Goal: Transaction & Acquisition: Purchase product/service

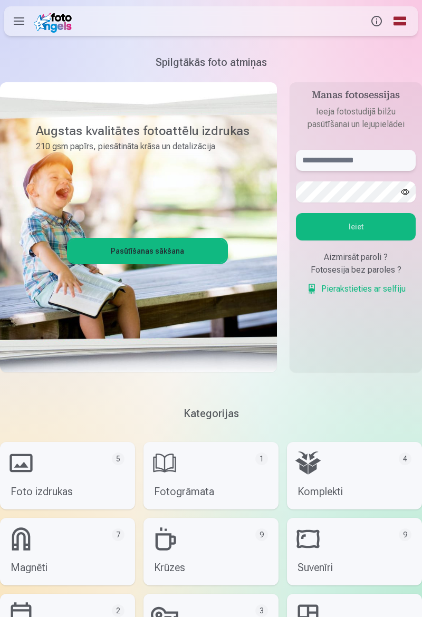
click at [392, 154] on input "text" at bounding box center [356, 160] width 120 height 21
type input "**********"
click at [396, 224] on button "Ieiet" at bounding box center [356, 226] width 120 height 27
click at [389, 226] on button "Ieiet" at bounding box center [356, 226] width 120 height 27
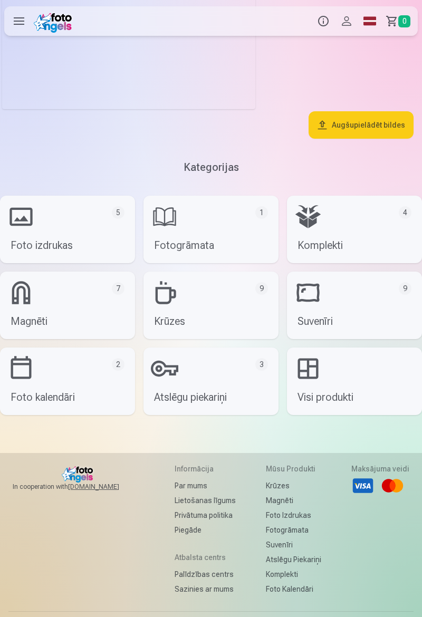
scroll to position [2021, 0]
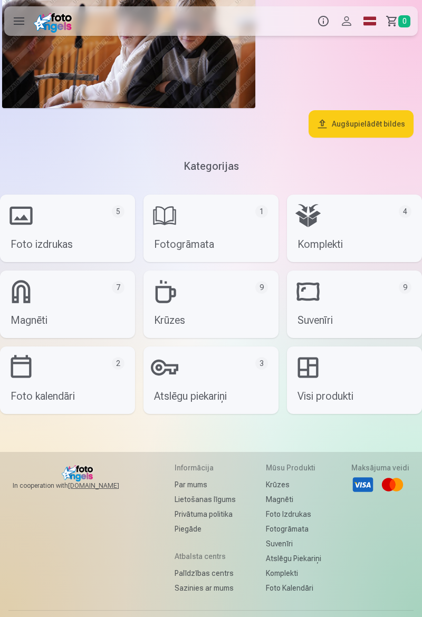
click at [43, 307] on link "Magnēti 7" at bounding box center [67, 303] width 135 height 67
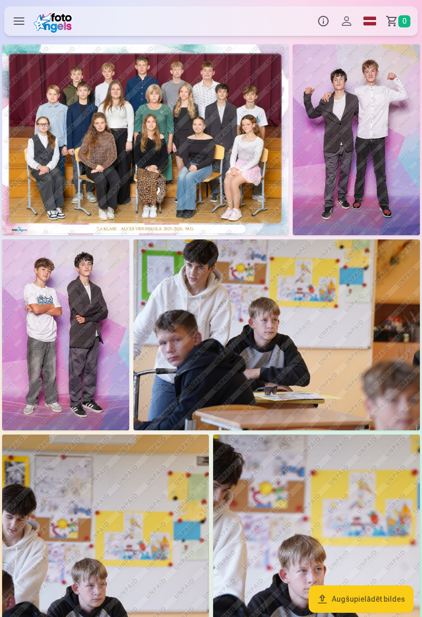
click at [21, 25] on label at bounding box center [19, 21] width 30 height 30
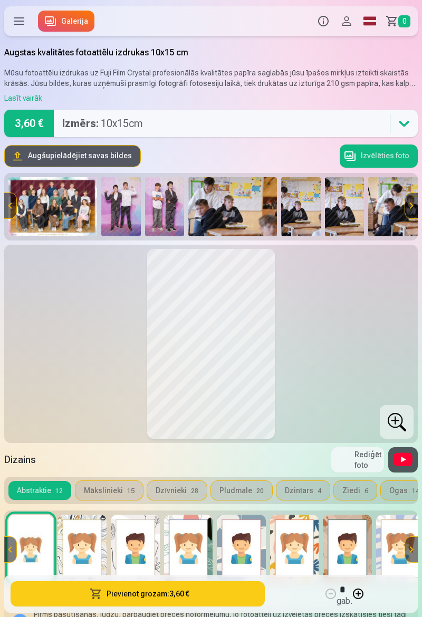
click at [62, 204] on img at bounding box center [52, 206] width 89 height 59
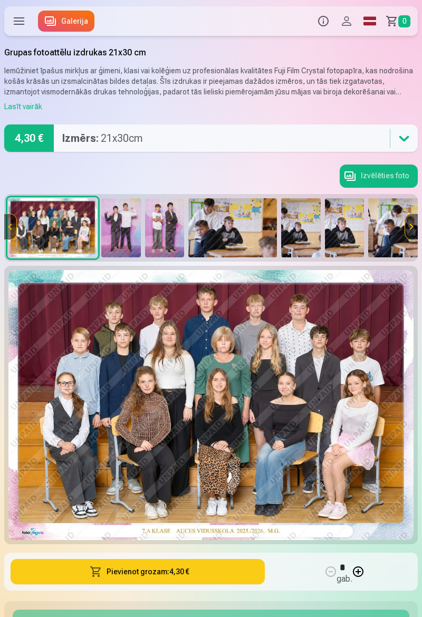
click at [123, 235] on img at bounding box center [121, 227] width 40 height 59
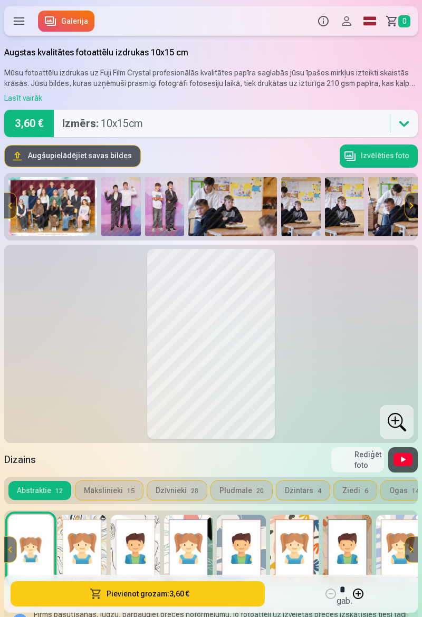
click at [162, 213] on img at bounding box center [165, 206] width 40 height 59
click at [231, 321] on button at bounding box center [211, 343] width 125 height 187
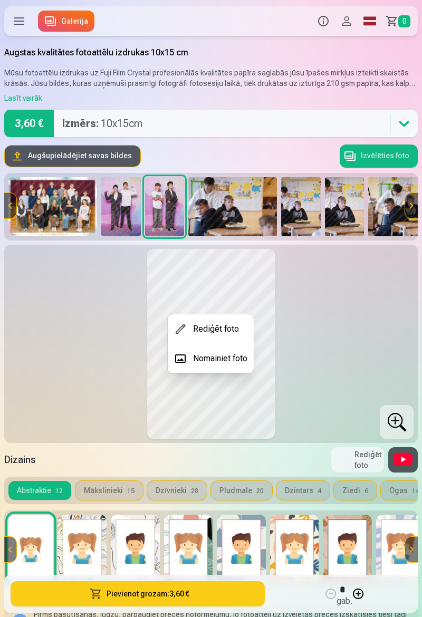
click at [325, 340] on div at bounding box center [211, 308] width 422 height 617
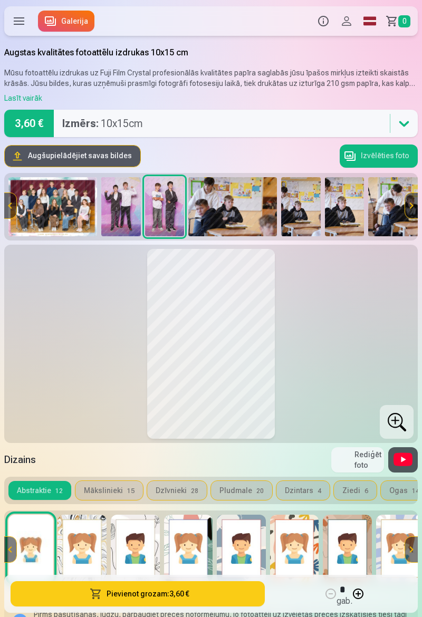
click at [232, 207] on img at bounding box center [232, 206] width 89 height 59
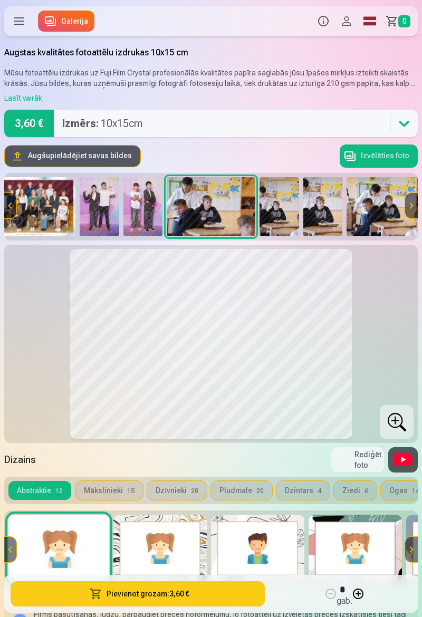
click at [281, 212] on img at bounding box center [279, 206] width 40 height 59
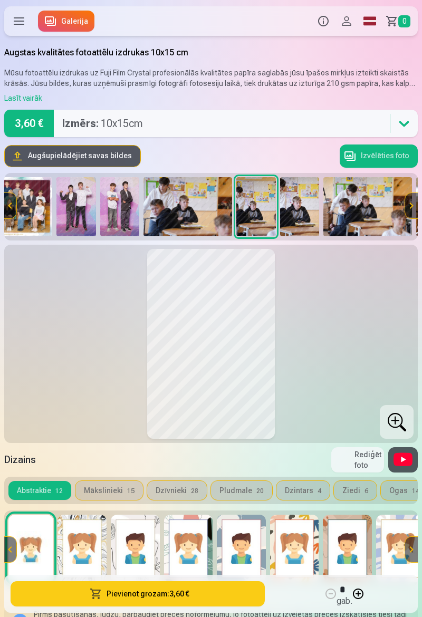
scroll to position [0, 90]
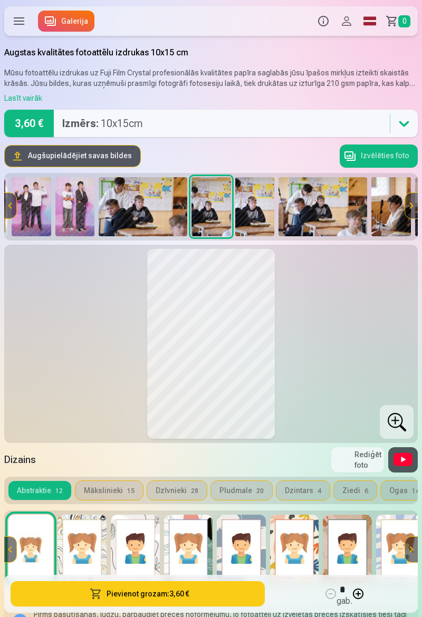
click at [315, 204] on img at bounding box center [322, 206] width 89 height 59
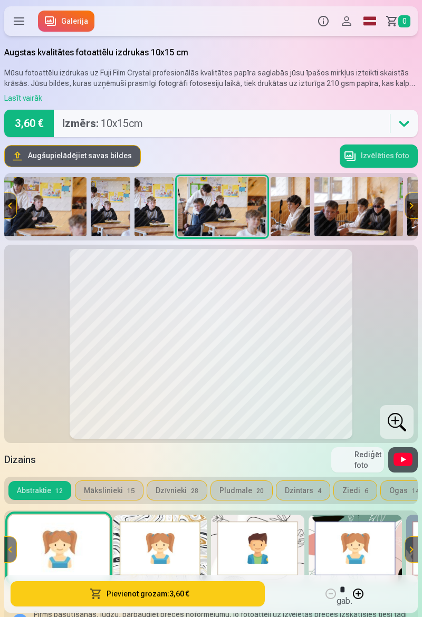
scroll to position [0, 201]
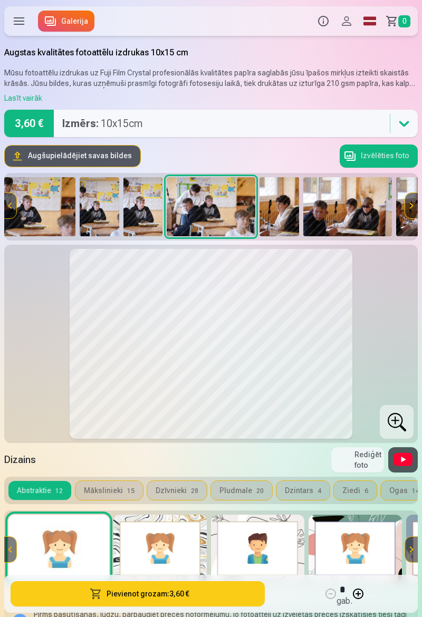
click at [338, 201] on img at bounding box center [347, 206] width 89 height 59
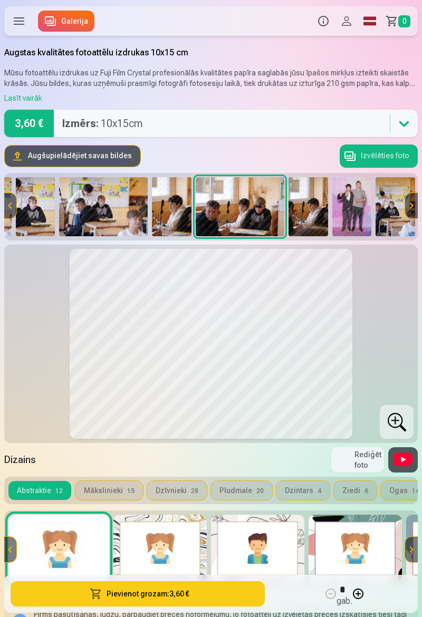
scroll to position [0, 338]
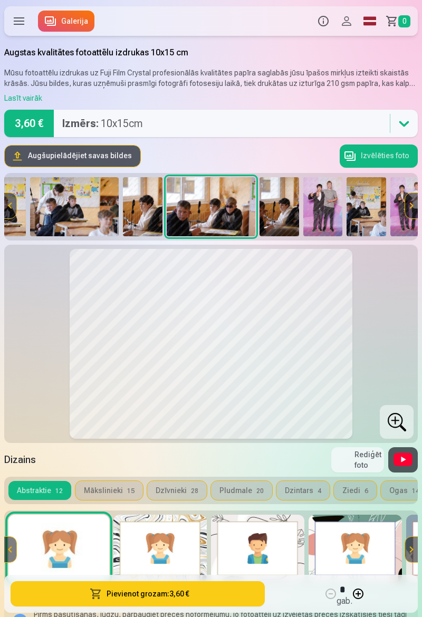
click at [361, 208] on img at bounding box center [366, 206] width 40 height 59
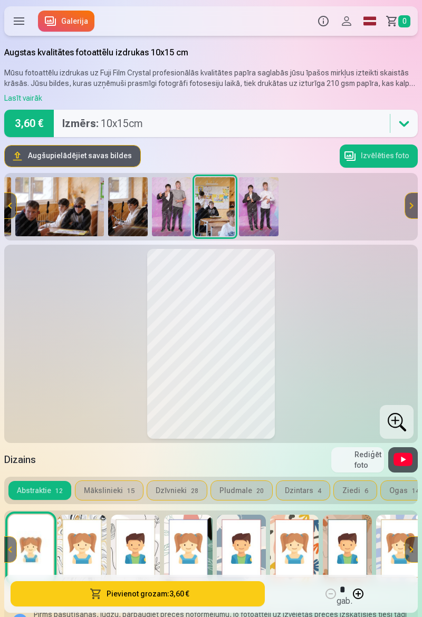
scroll to position [0, 493]
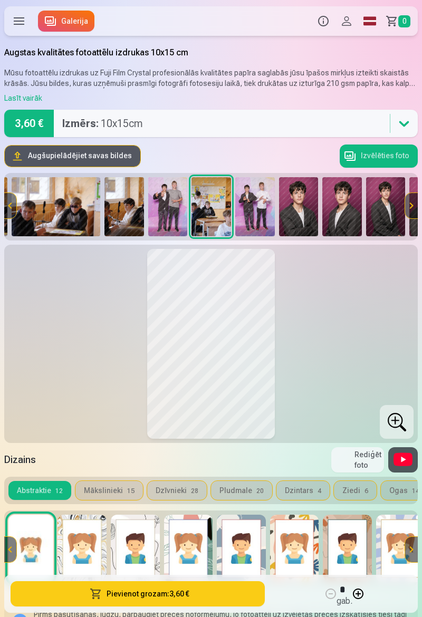
click at [303, 211] on img at bounding box center [299, 206] width 40 height 59
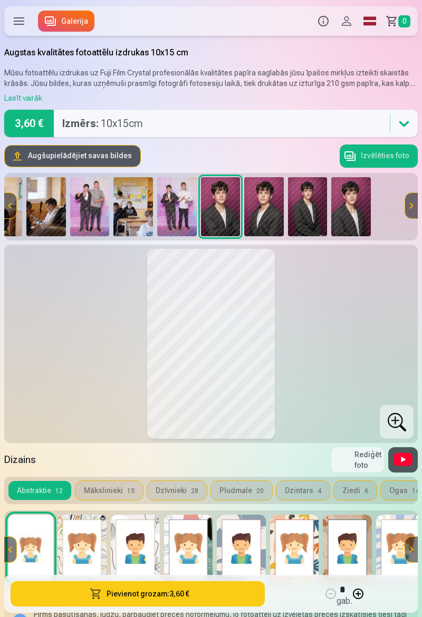
scroll to position [0, 580]
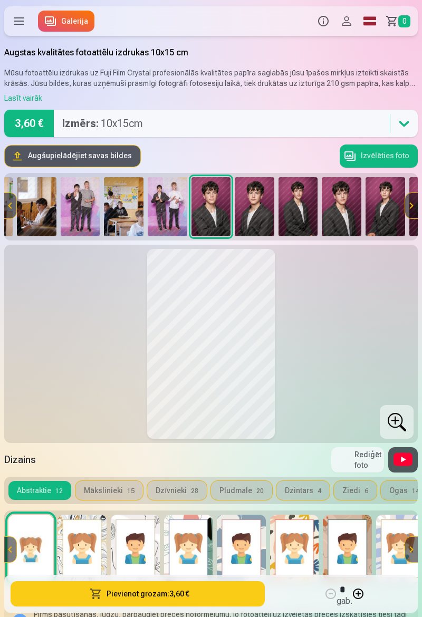
click at [250, 204] on img at bounding box center [255, 206] width 40 height 59
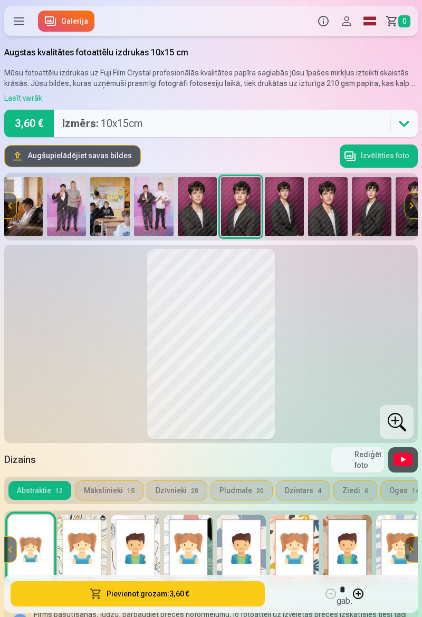
scroll to position [0, 623]
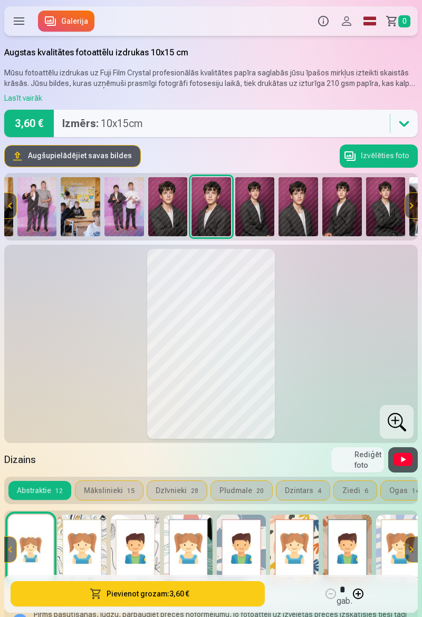
click at [258, 211] on img at bounding box center [255, 206] width 40 height 59
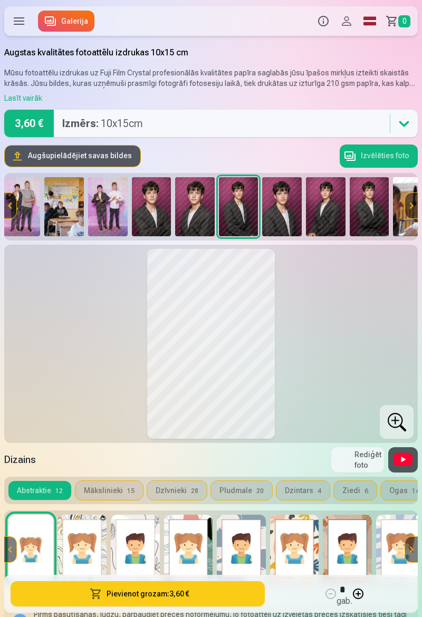
scroll to position [0, 667]
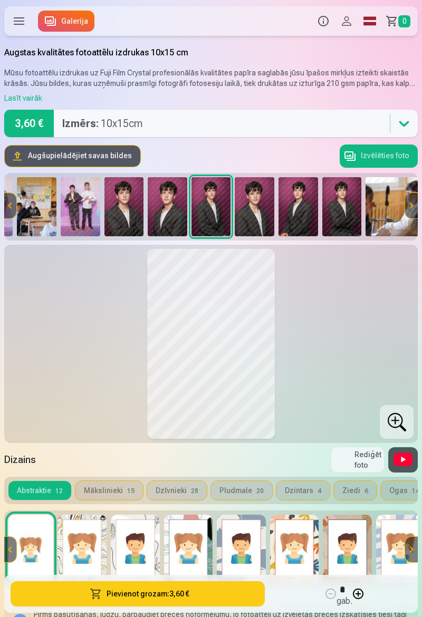
click at [258, 211] on img at bounding box center [255, 206] width 40 height 59
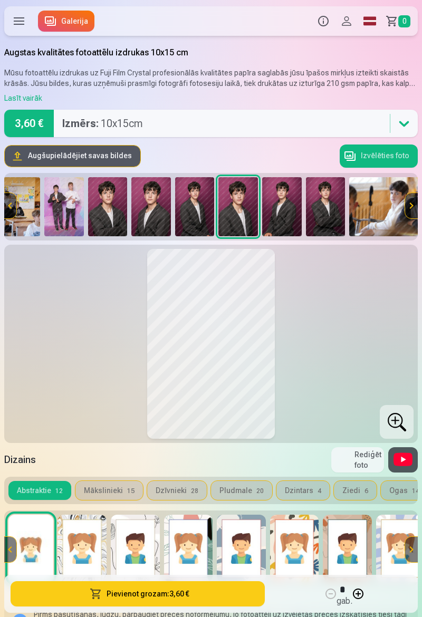
scroll to position [0, 711]
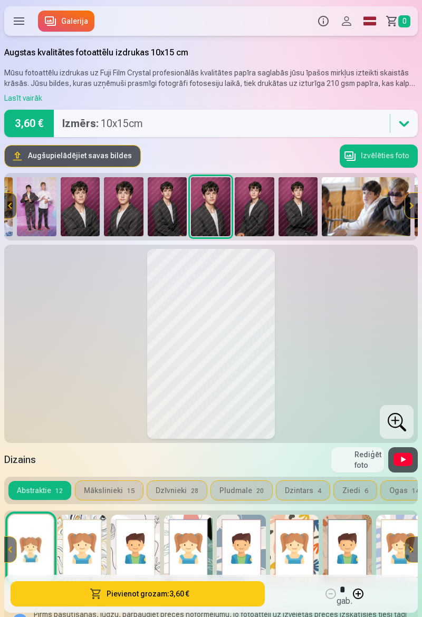
click at [258, 211] on img at bounding box center [255, 206] width 40 height 59
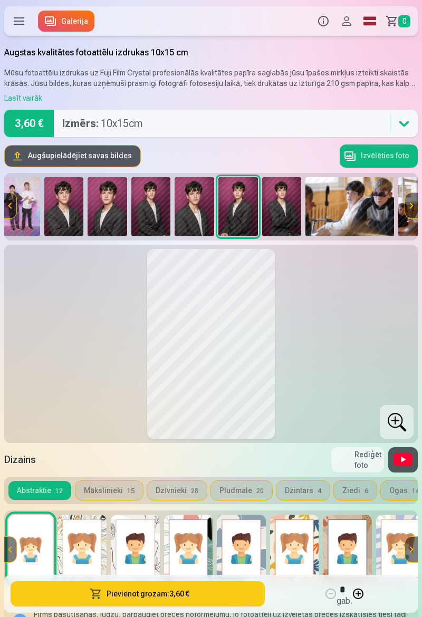
scroll to position [0, 754]
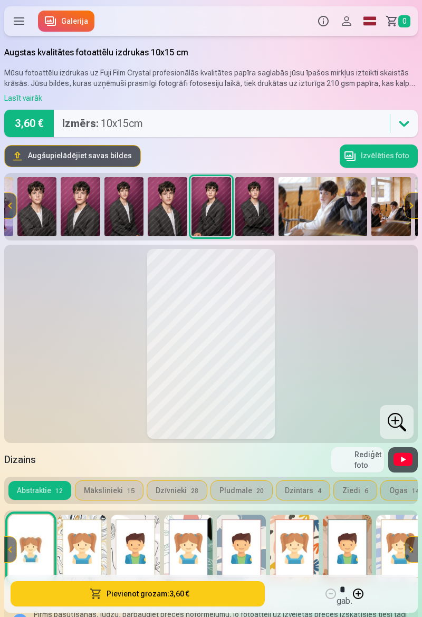
click at [257, 211] on img at bounding box center [255, 206] width 40 height 59
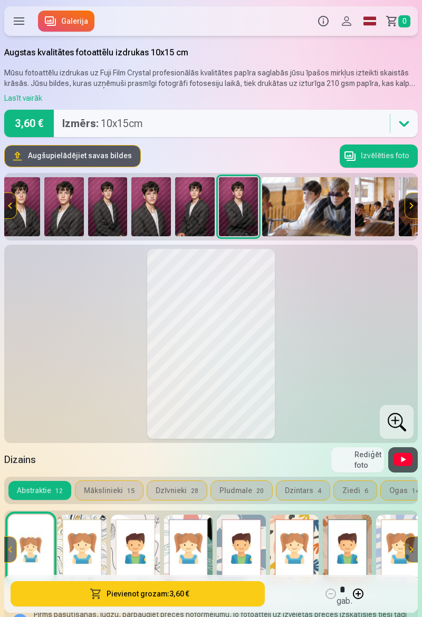
scroll to position [0, 798]
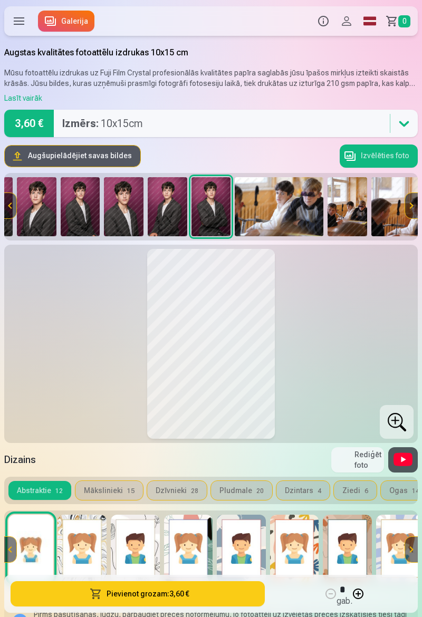
click at [287, 204] on img at bounding box center [279, 206] width 89 height 59
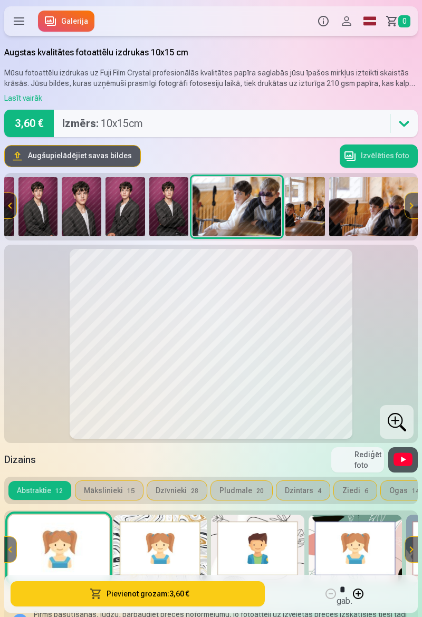
scroll to position [0, 844]
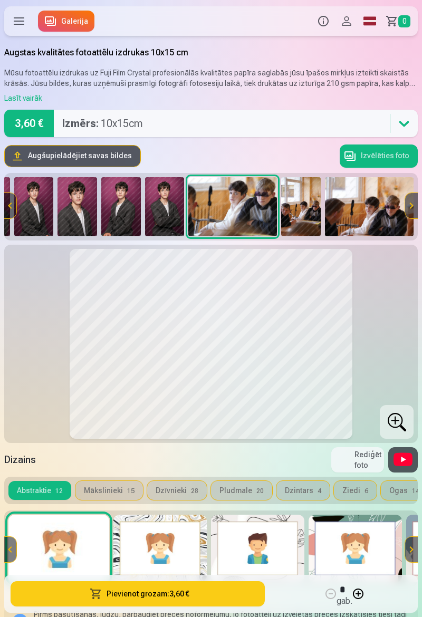
click at [305, 206] on img at bounding box center [301, 206] width 40 height 59
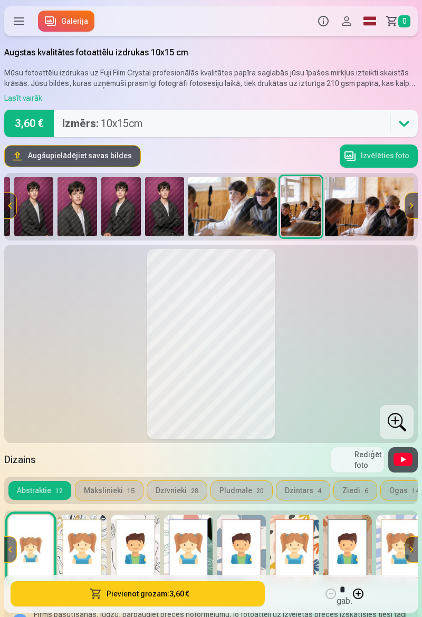
click at [345, 208] on img at bounding box center [369, 206] width 89 height 59
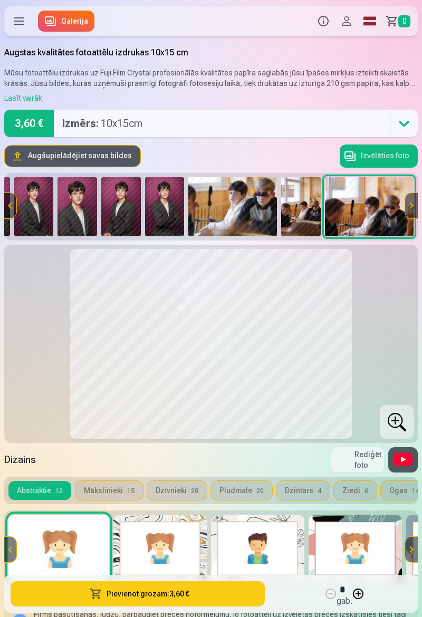
click at [40, 200] on img at bounding box center [34, 206] width 40 height 59
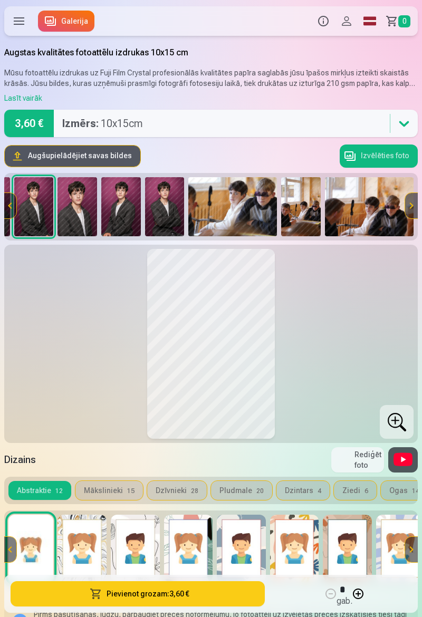
click at [248, 215] on img at bounding box center [232, 206] width 89 height 59
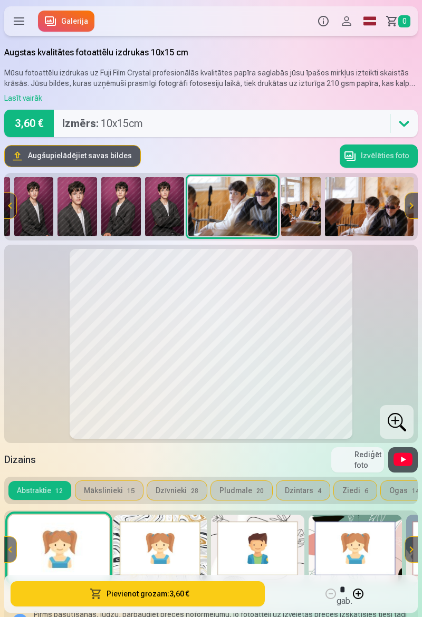
click at [370, 212] on img at bounding box center [369, 206] width 89 height 59
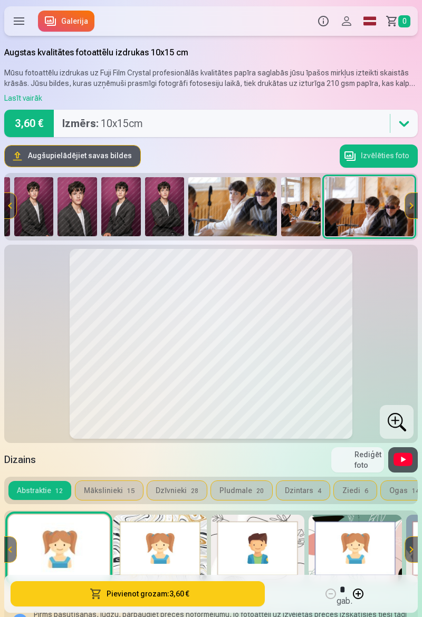
click at [409, 208] on button at bounding box center [411, 205] width 13 height 25
click at [303, 215] on img at bounding box center [301, 206] width 40 height 59
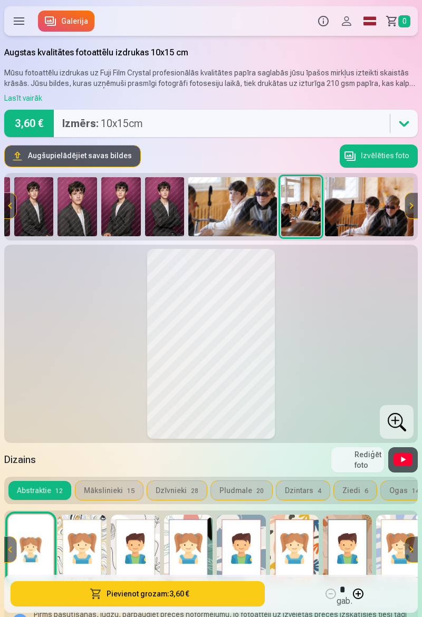
click at [252, 210] on img at bounding box center [232, 206] width 89 height 59
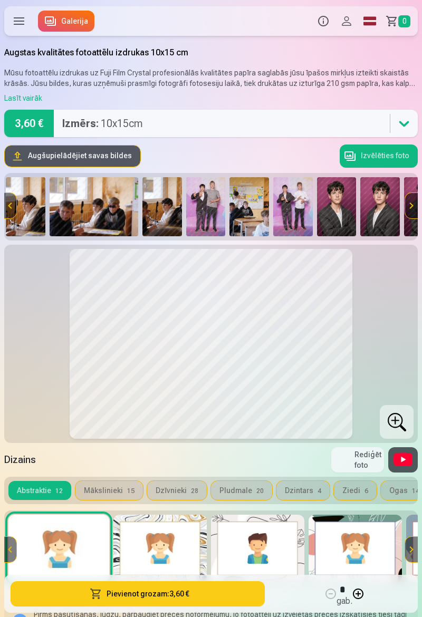
scroll to position [0, 455]
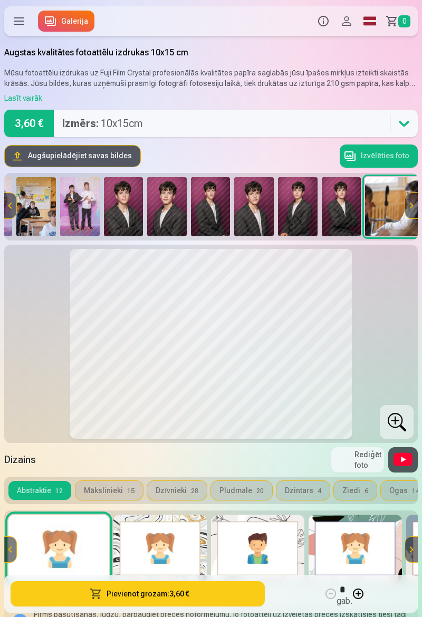
click at [350, 208] on img at bounding box center [341, 206] width 40 height 59
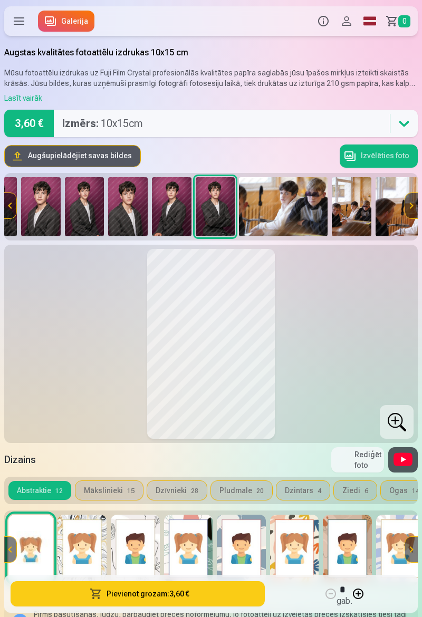
scroll to position [0, 798]
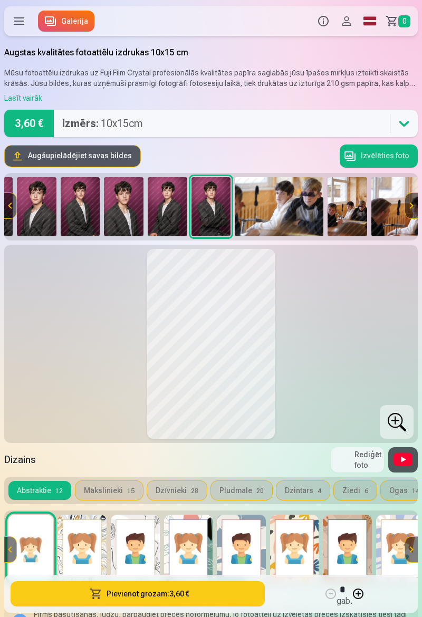
click at [174, 217] on img at bounding box center [168, 206] width 40 height 59
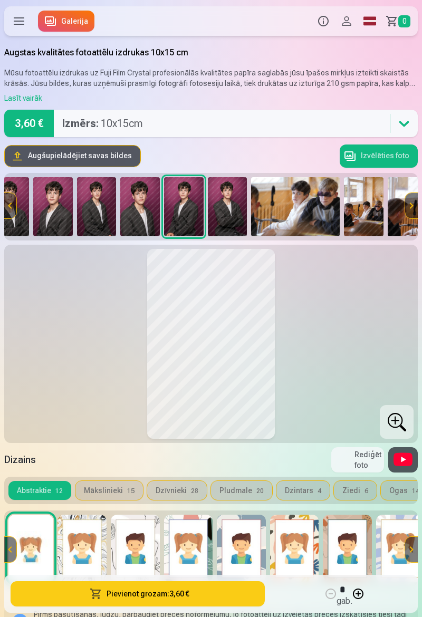
scroll to position [0, 754]
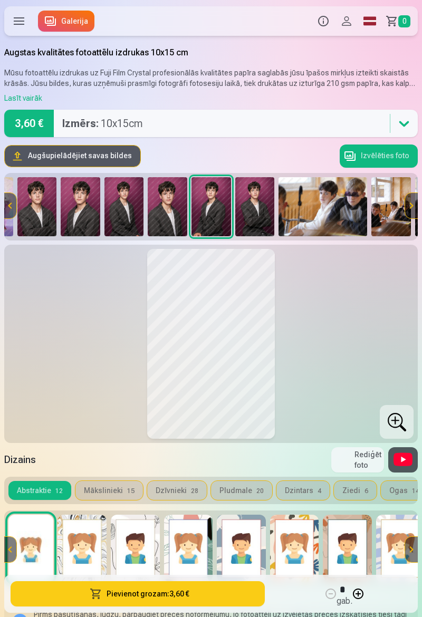
click at [163, 211] on img at bounding box center [168, 206] width 40 height 59
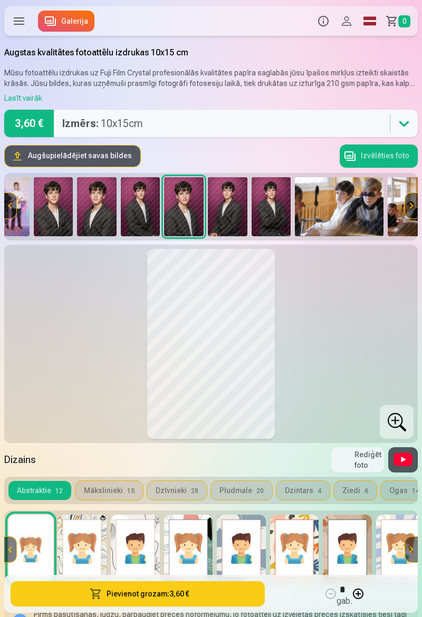
scroll to position [0, 711]
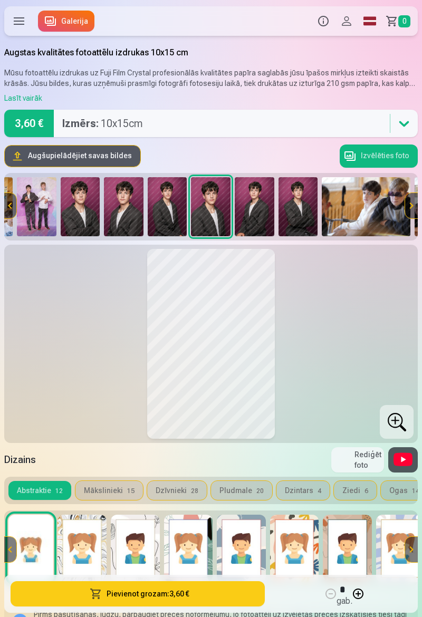
click at [160, 217] on img at bounding box center [168, 206] width 40 height 59
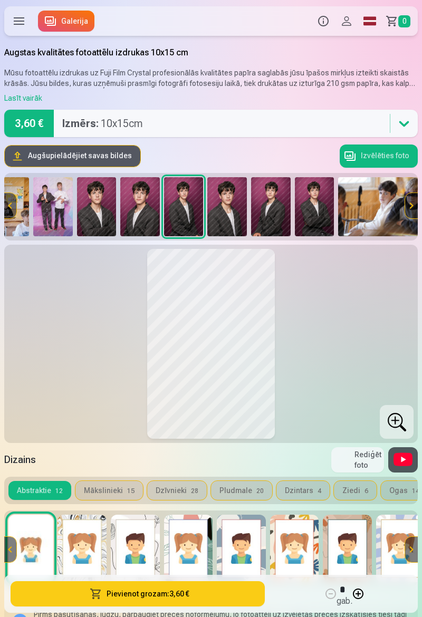
scroll to position [0, 667]
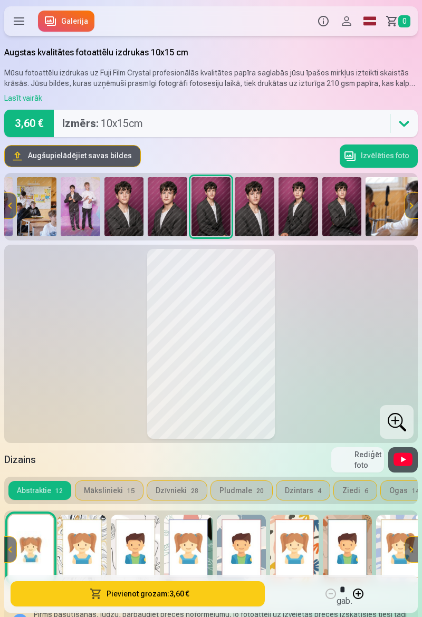
click at [160, 217] on img at bounding box center [168, 206] width 40 height 59
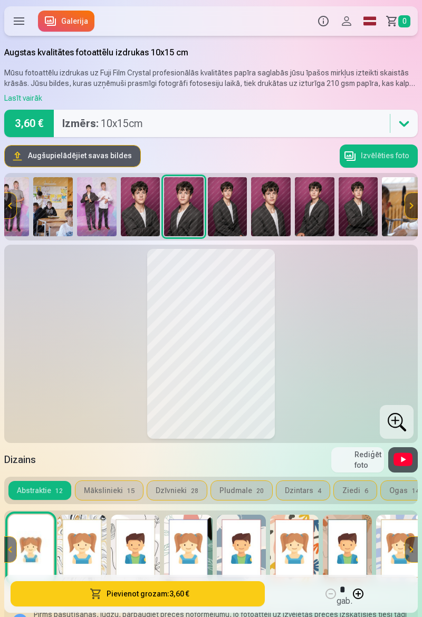
scroll to position [0, 623]
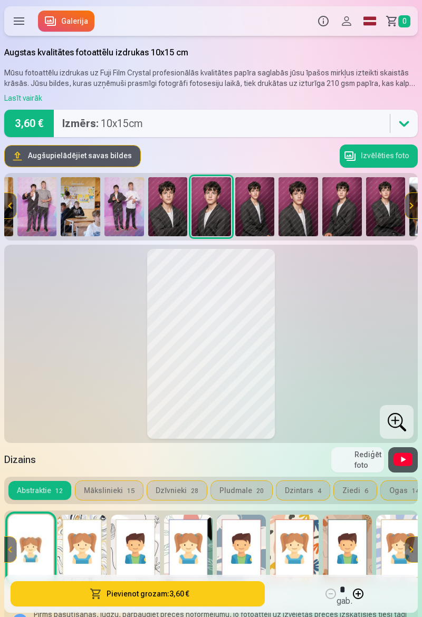
click at [160, 217] on img at bounding box center [168, 206] width 40 height 59
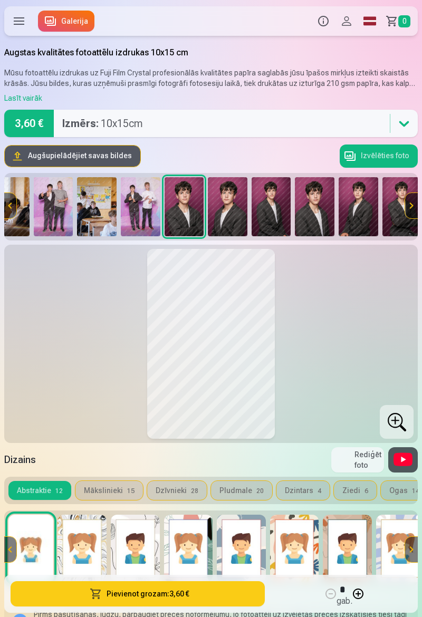
scroll to position [0, 580]
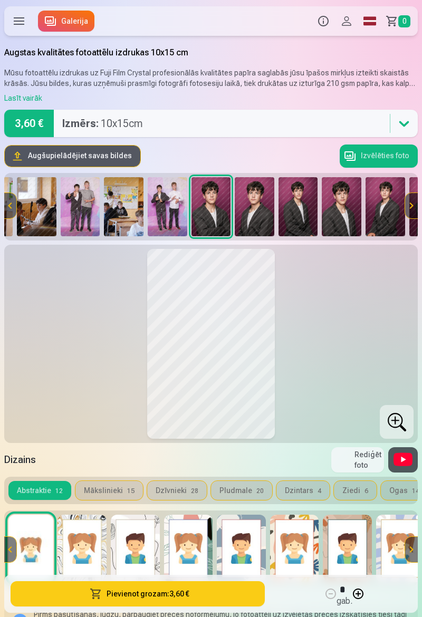
click at [164, 213] on img at bounding box center [168, 206] width 40 height 59
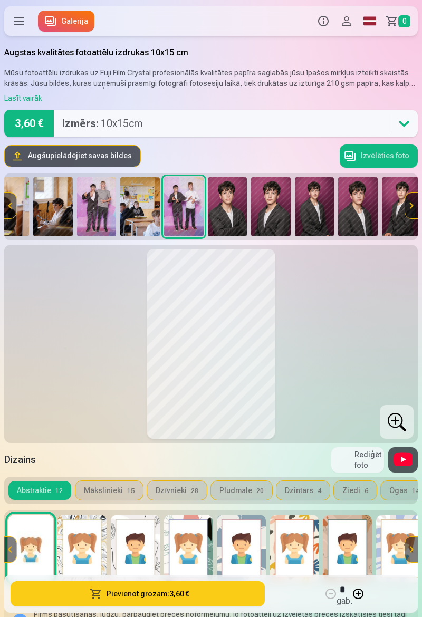
scroll to position [0, 537]
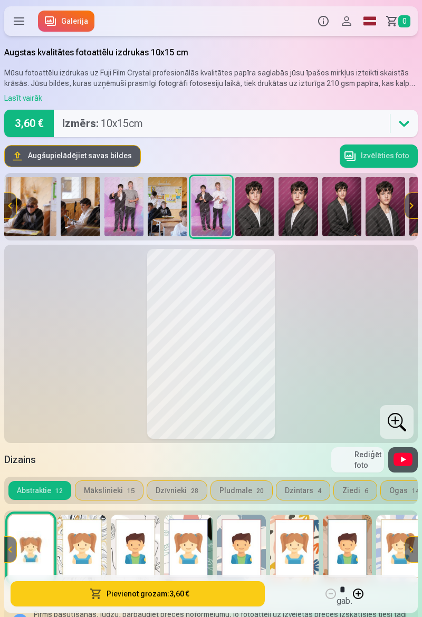
click at [163, 213] on img at bounding box center [168, 206] width 40 height 59
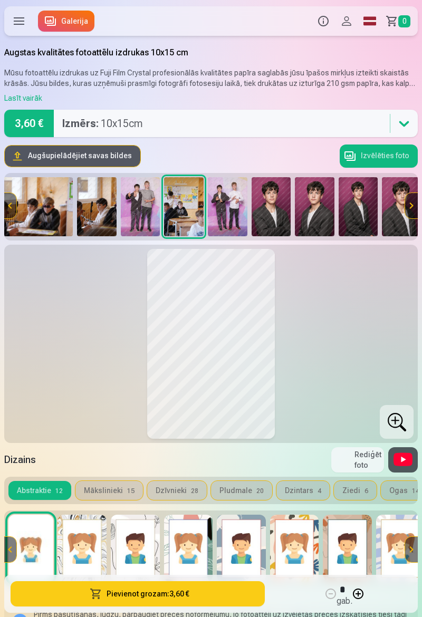
scroll to position [0, 493]
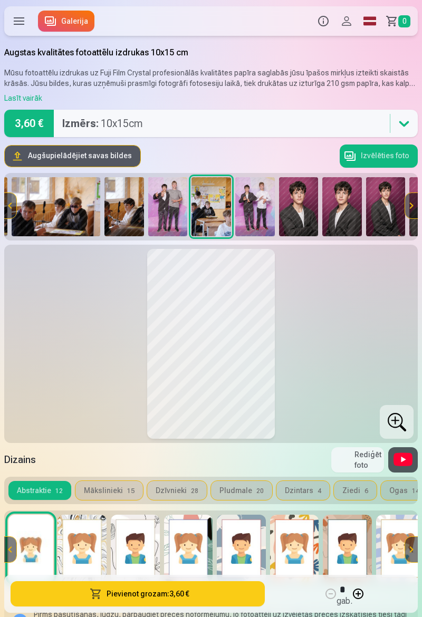
click at [163, 213] on img at bounding box center [168, 206] width 40 height 59
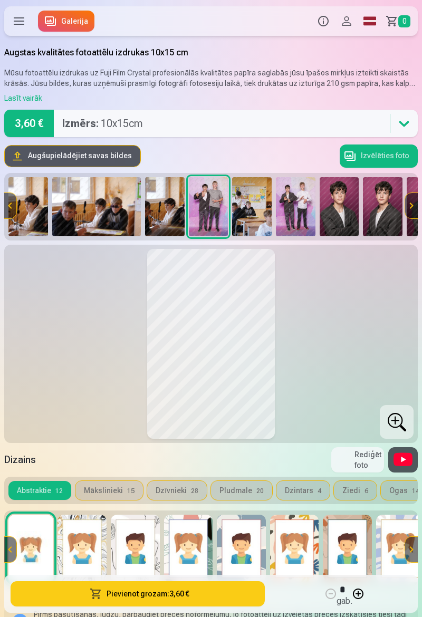
scroll to position [0, 450]
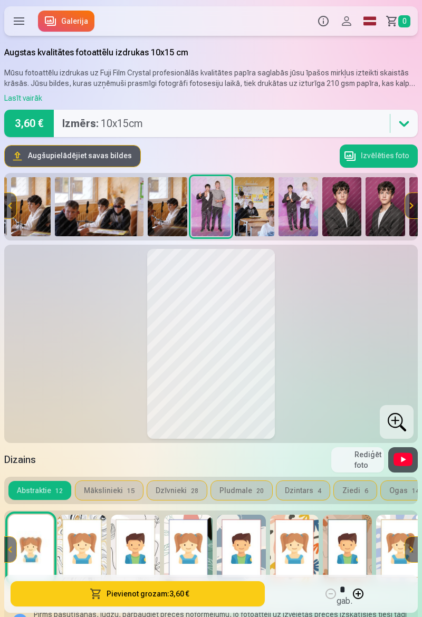
click at [158, 208] on img at bounding box center [168, 206] width 40 height 59
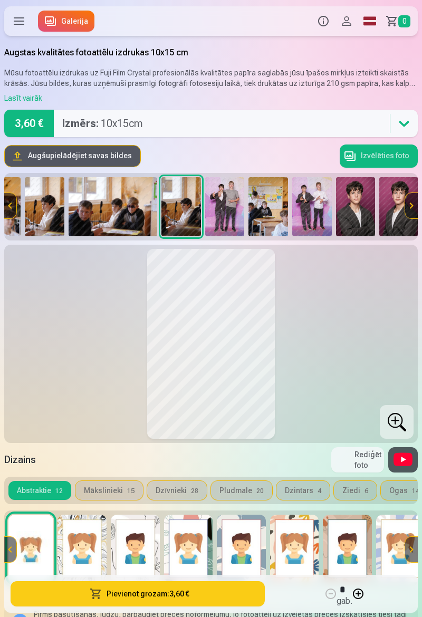
scroll to position [0, 406]
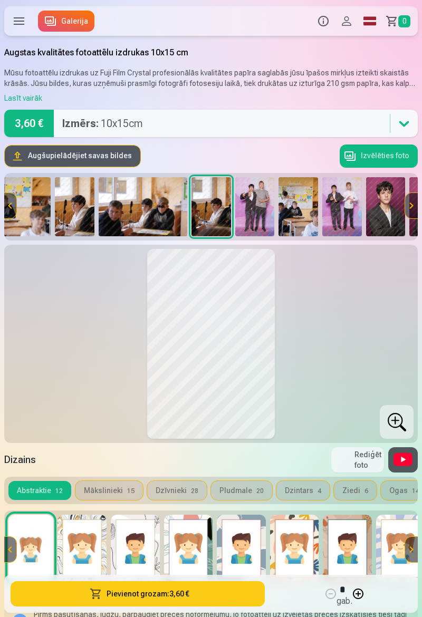
click at [145, 210] on img at bounding box center [143, 206] width 89 height 59
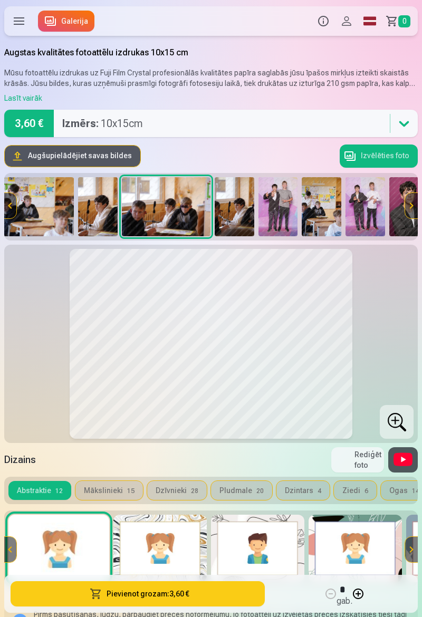
scroll to position [0, 338]
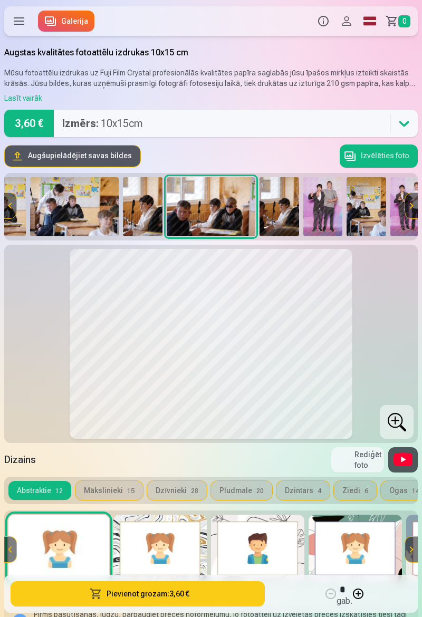
click at [144, 210] on img at bounding box center [143, 206] width 40 height 59
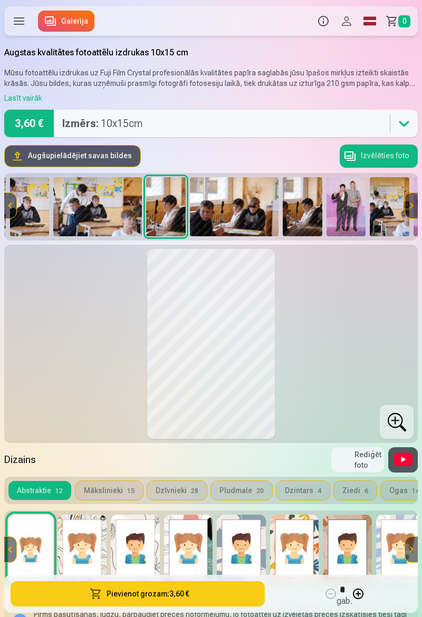
scroll to position [0, 270]
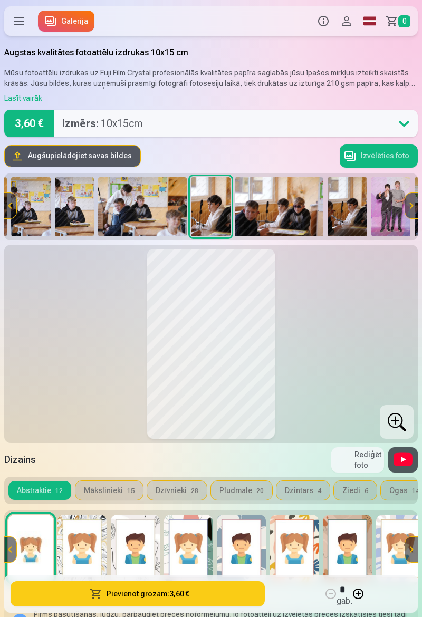
click at [138, 208] on img at bounding box center [142, 206] width 89 height 59
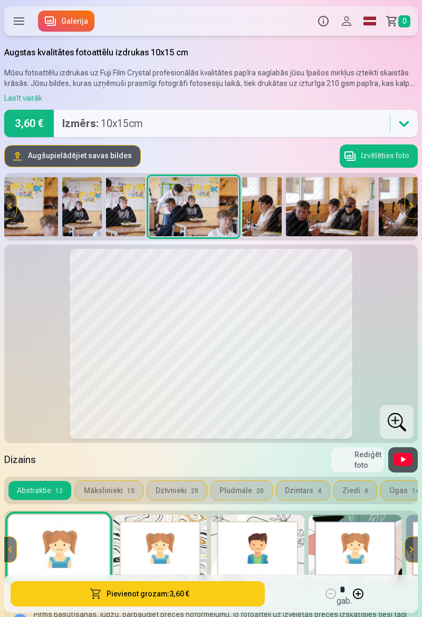
scroll to position [0, 201]
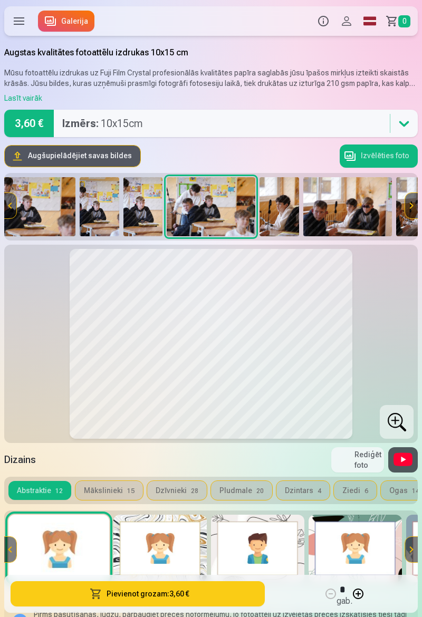
click at [131, 210] on img at bounding box center [143, 206] width 40 height 59
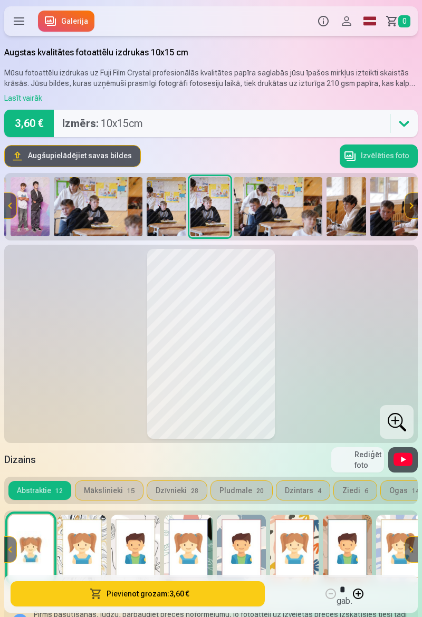
scroll to position [0, 133]
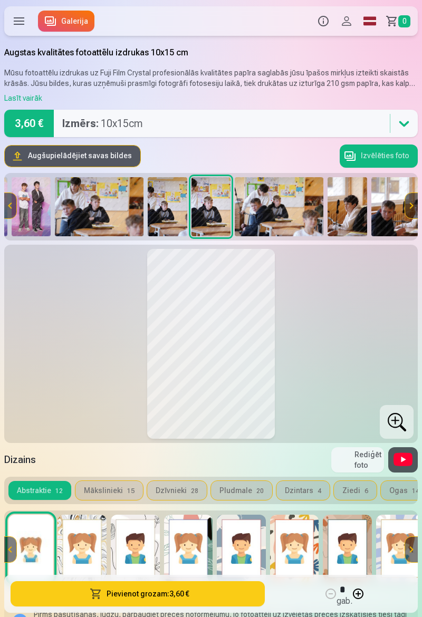
click at [164, 215] on img at bounding box center [168, 206] width 40 height 59
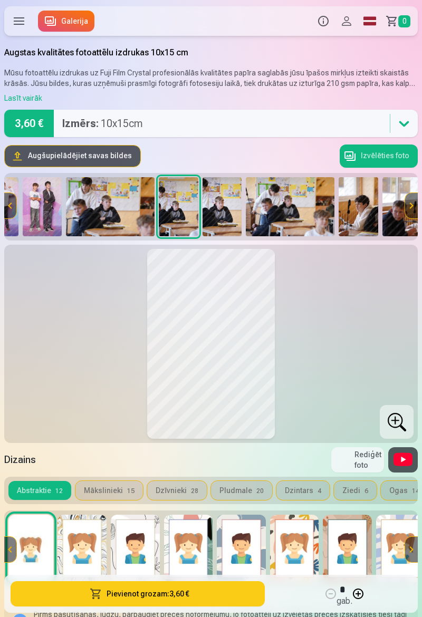
scroll to position [0, 90]
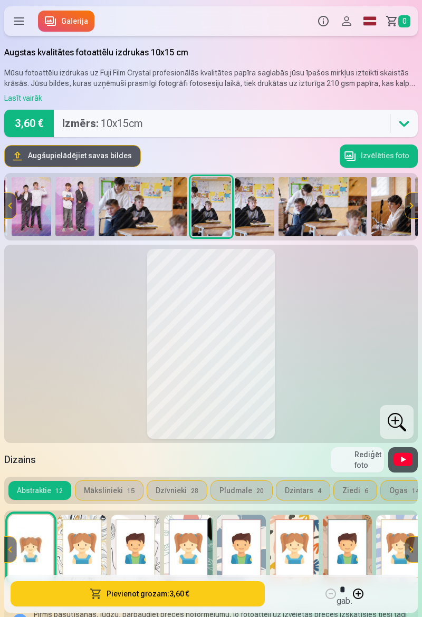
click at [140, 206] on img at bounding box center [143, 206] width 89 height 59
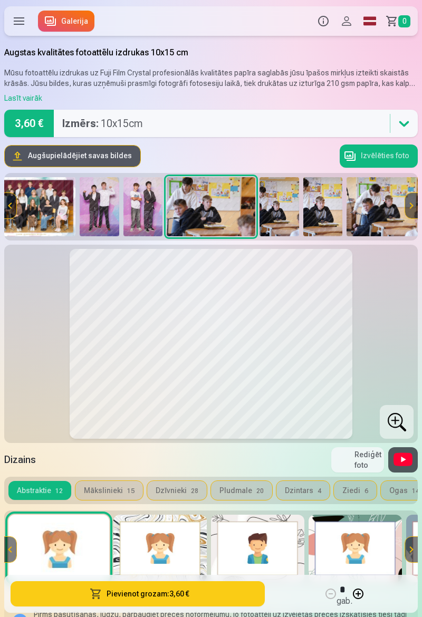
scroll to position [0, 22]
click at [125, 198] on img at bounding box center [143, 206] width 40 height 59
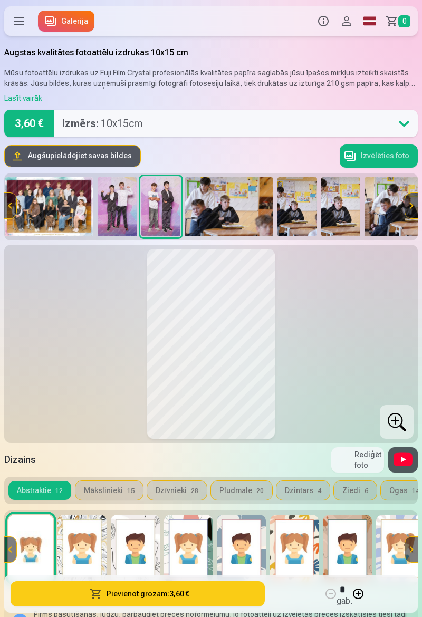
scroll to position [0, 0]
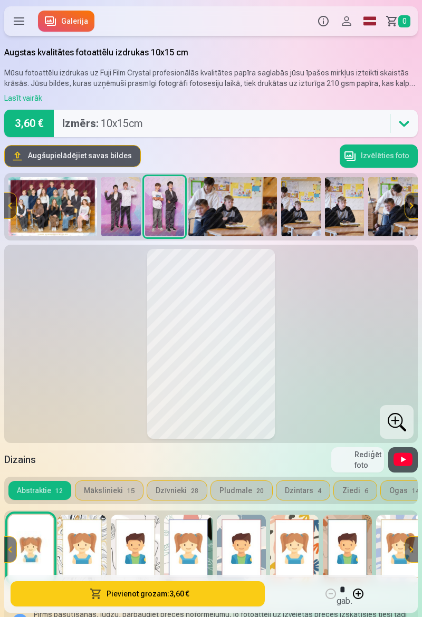
click at [125, 198] on img at bounding box center [121, 206] width 40 height 59
click at [65, 194] on img at bounding box center [52, 206] width 89 height 59
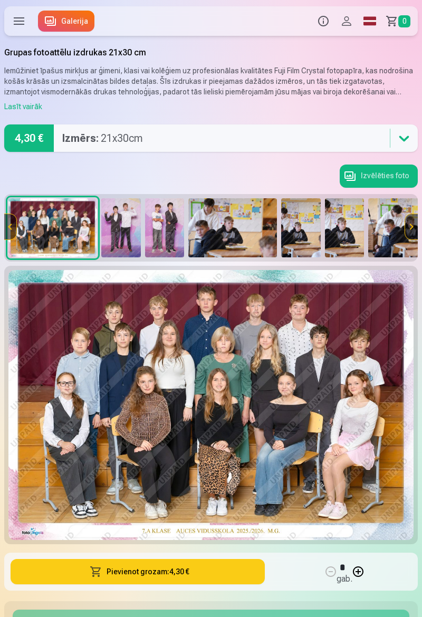
click at [114, 229] on img at bounding box center [121, 227] width 40 height 59
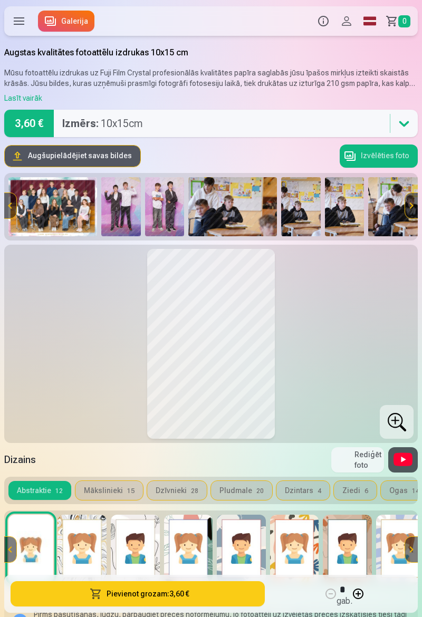
click at [126, 210] on img at bounding box center [121, 206] width 40 height 59
click at [169, 214] on img at bounding box center [165, 206] width 40 height 59
click at [116, 203] on img at bounding box center [121, 206] width 40 height 59
click at [161, 211] on img at bounding box center [165, 206] width 40 height 59
click at [224, 228] on img at bounding box center [232, 206] width 89 height 59
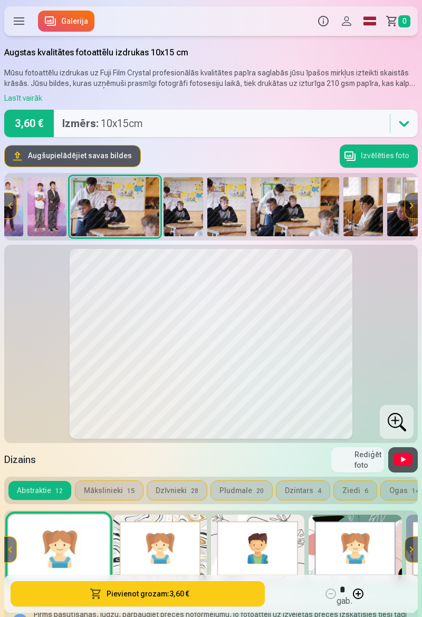
scroll to position [0, 120]
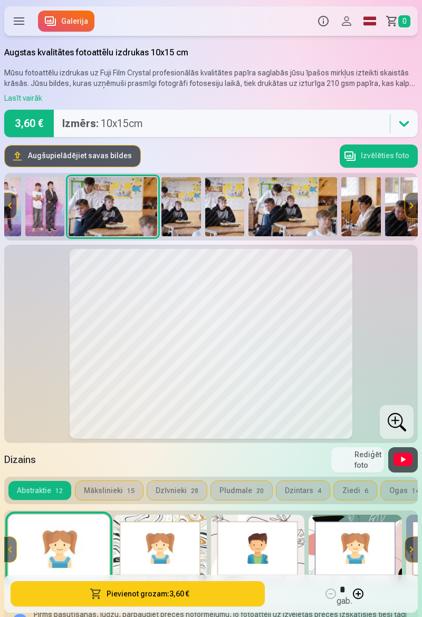
click at [189, 209] on img at bounding box center [181, 206] width 40 height 59
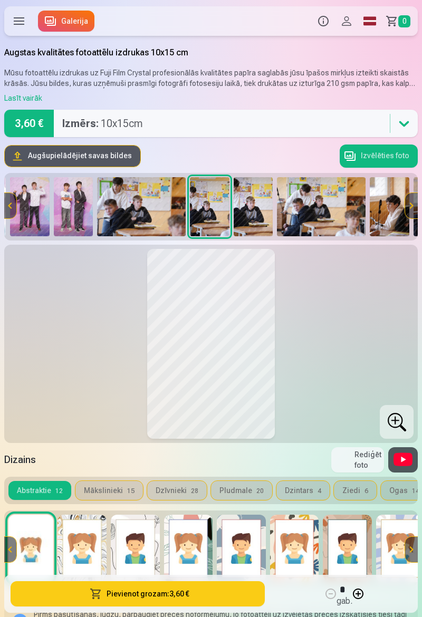
scroll to position [0, 90]
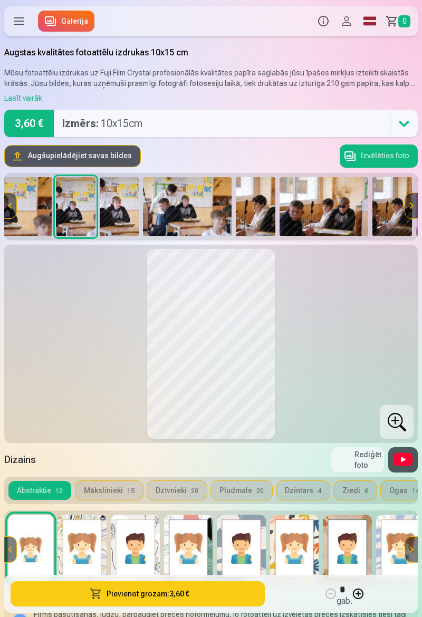
click at [177, 203] on img at bounding box center [187, 206] width 89 height 59
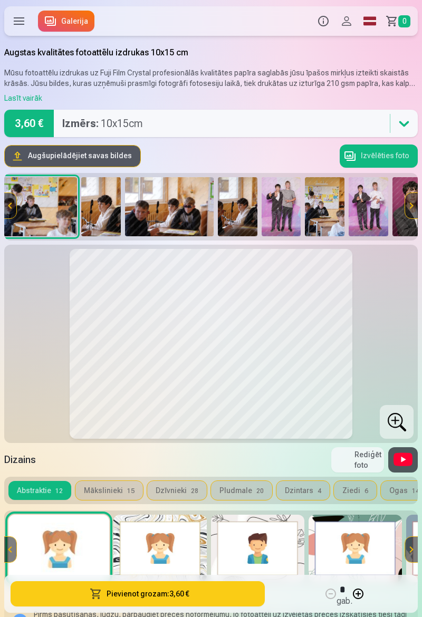
scroll to position [0, 387]
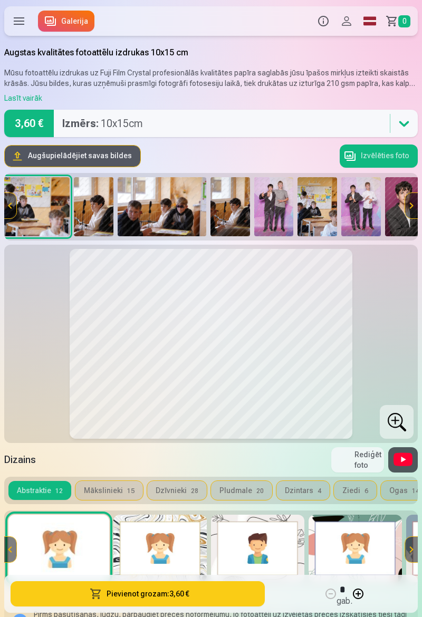
click at [82, 212] on img at bounding box center [94, 206] width 40 height 59
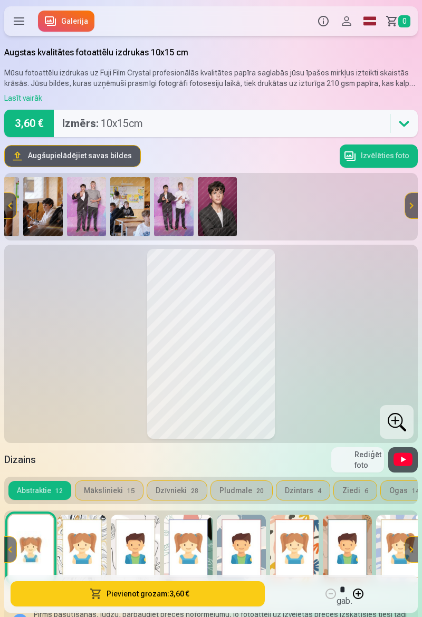
scroll to position [0, 576]
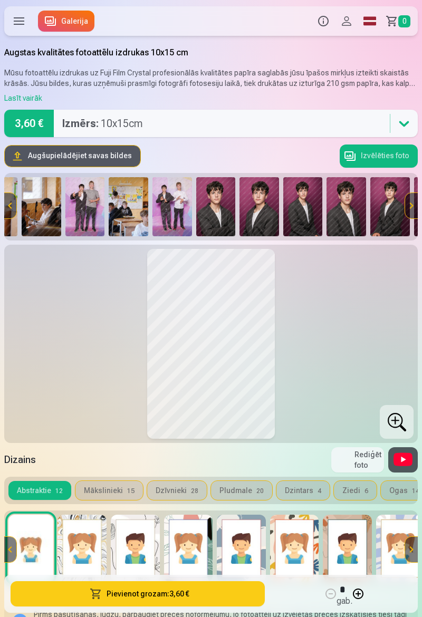
click at [119, 203] on img at bounding box center [129, 206] width 40 height 59
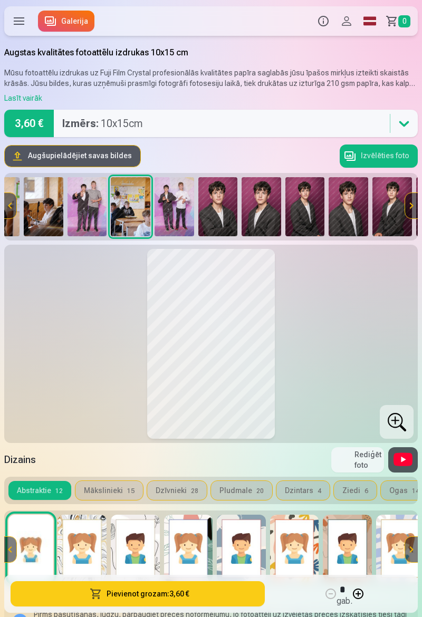
scroll to position [0, 576]
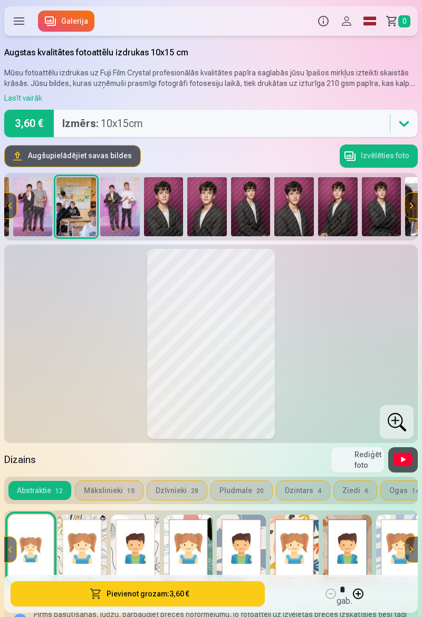
click at [161, 219] on img at bounding box center [164, 206] width 40 height 59
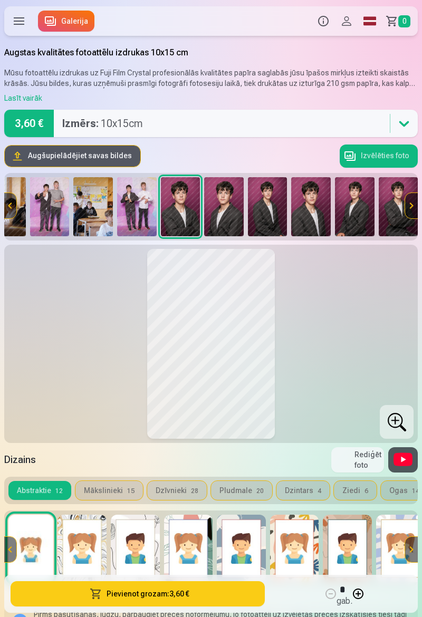
scroll to position [0, 580]
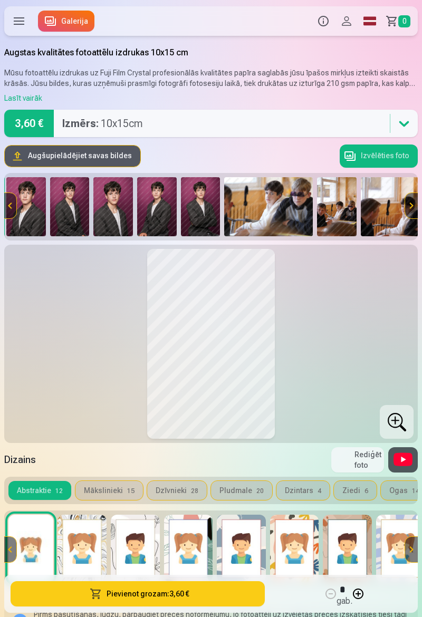
click at [263, 209] on img at bounding box center [268, 206] width 89 height 59
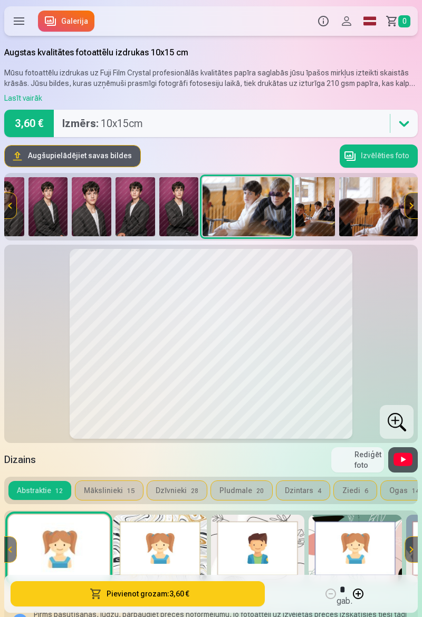
scroll to position [0, 844]
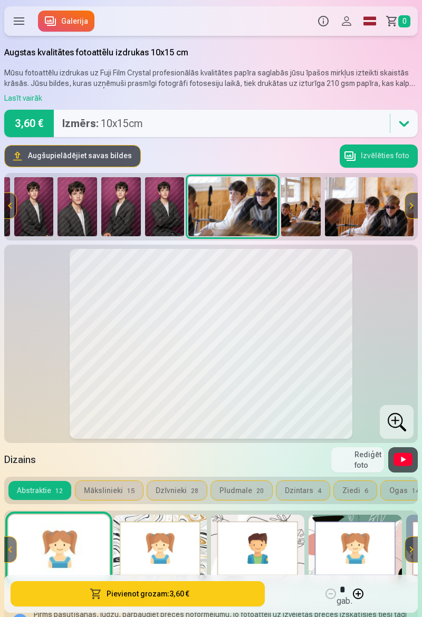
click at [379, 207] on img at bounding box center [369, 206] width 89 height 59
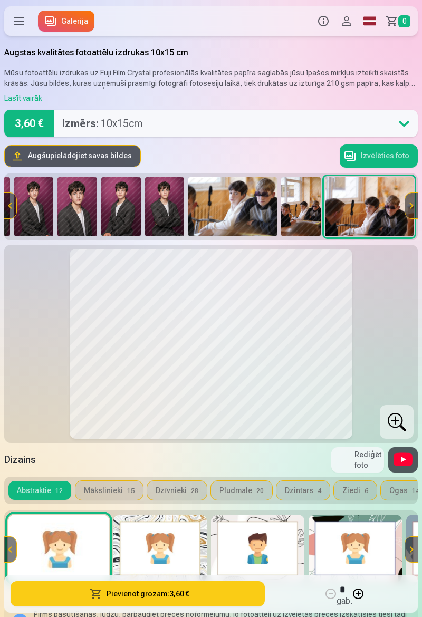
click at [296, 216] on img at bounding box center [301, 206] width 40 height 59
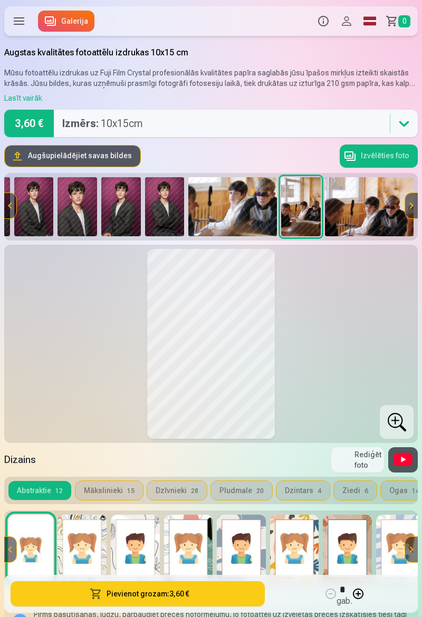
click at [233, 207] on img at bounding box center [232, 206] width 89 height 59
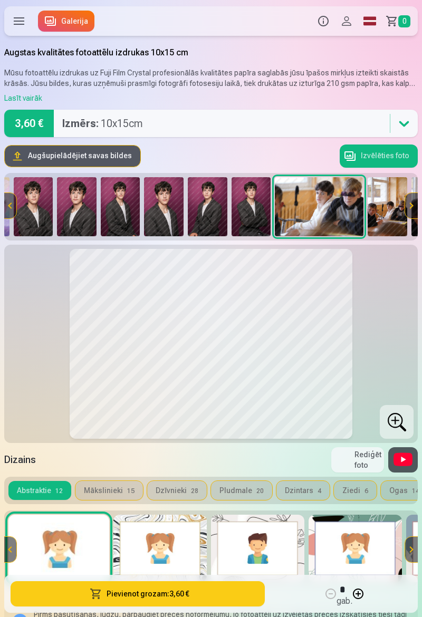
scroll to position [0, 759]
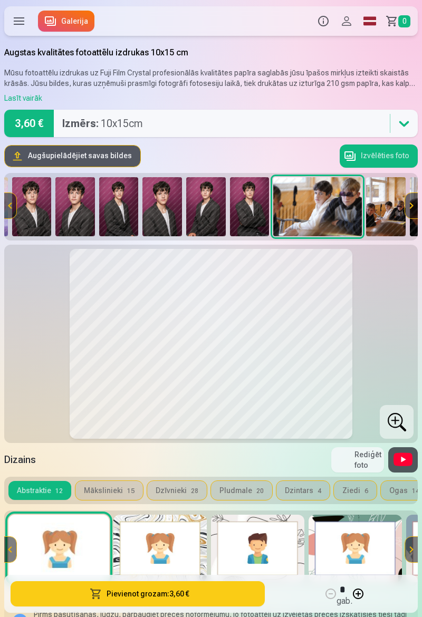
click at [32, 207] on img at bounding box center [32, 206] width 40 height 59
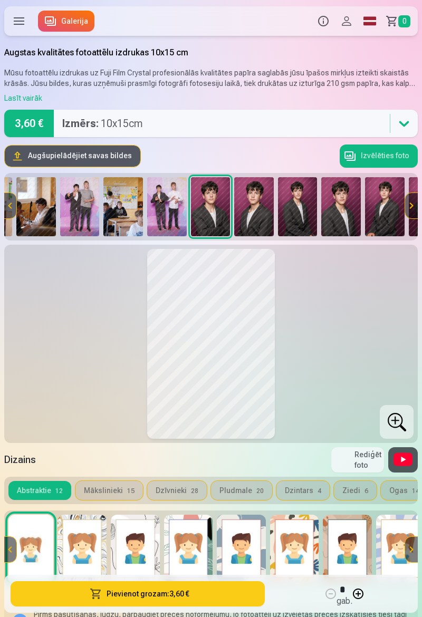
scroll to position [0, 580]
click at [170, 589] on button "Pievienot grozam : 3,60 €" at bounding box center [138, 593] width 254 height 25
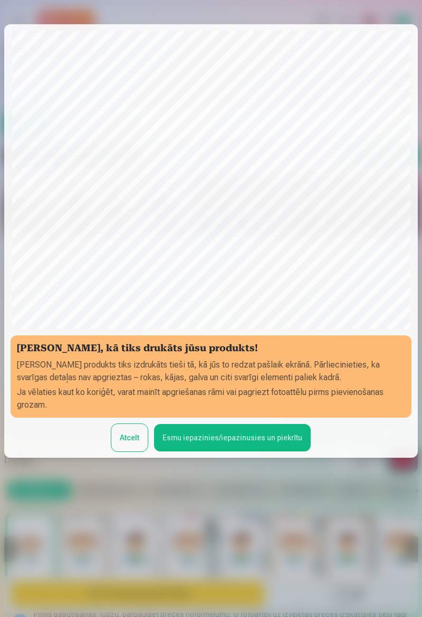
scroll to position [105, 0]
click at [219, 424] on button "Esmu iepazinies/iepazinusies un piekrītu" at bounding box center [232, 437] width 157 height 27
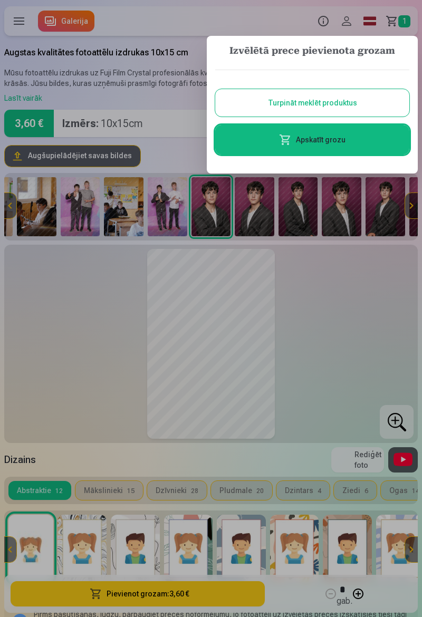
click at [381, 95] on button "Turpināt meklēt produktus" at bounding box center [312, 102] width 194 height 27
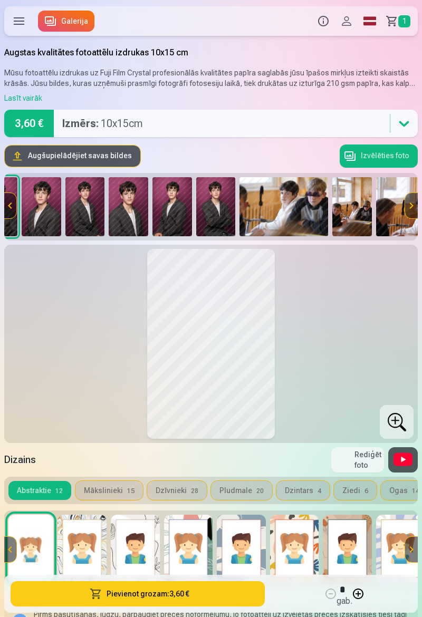
scroll to position [0, 844]
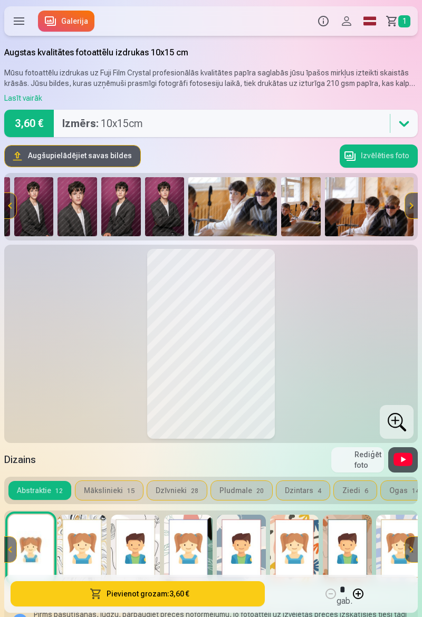
click at [244, 211] on img at bounding box center [232, 206] width 89 height 59
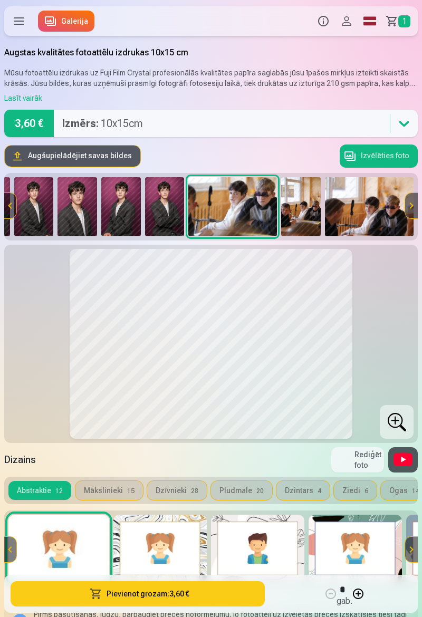
click at [308, 212] on img at bounding box center [301, 206] width 40 height 59
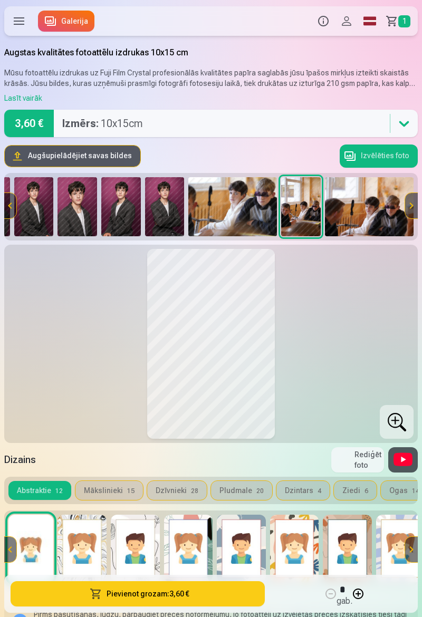
click at [351, 216] on img at bounding box center [369, 206] width 89 height 59
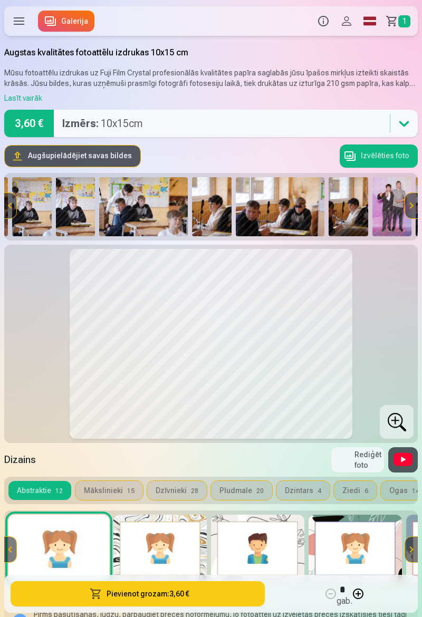
scroll to position [0, 265]
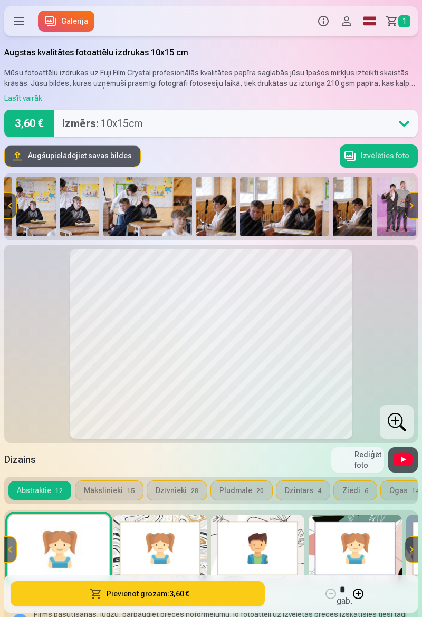
click at [222, 211] on img at bounding box center [216, 206] width 40 height 59
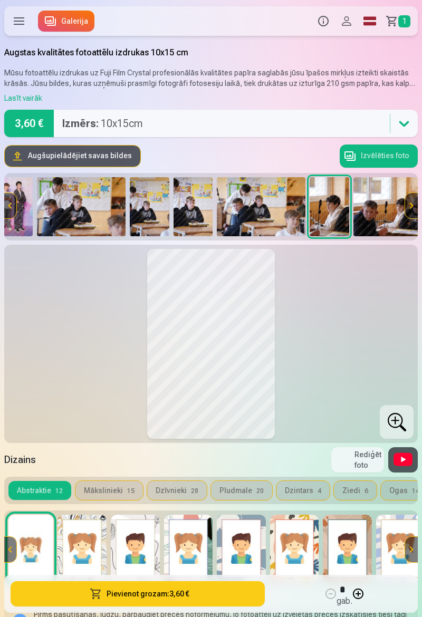
click at [81, 207] on img at bounding box center [81, 206] width 89 height 59
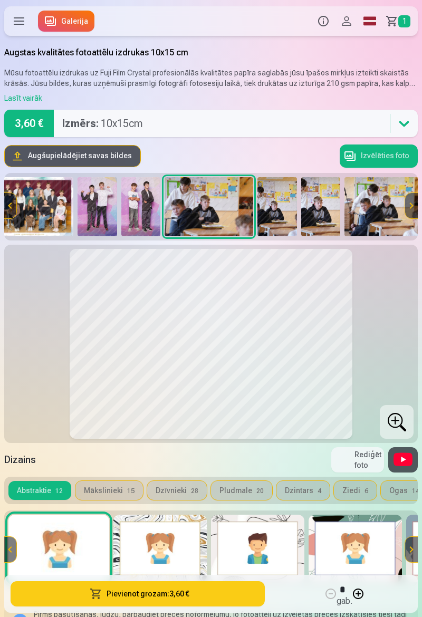
scroll to position [0, 22]
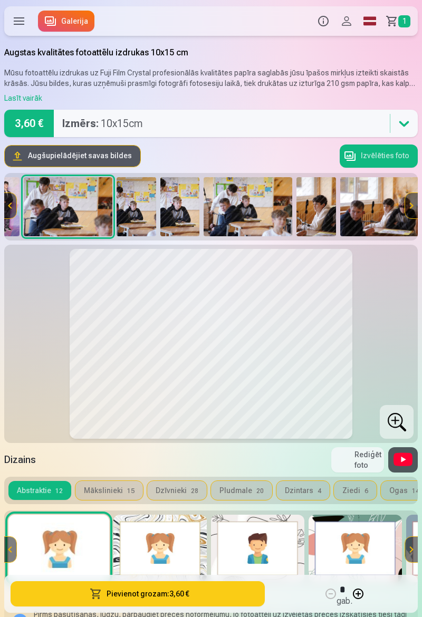
click at [321, 203] on img at bounding box center [316, 206] width 40 height 59
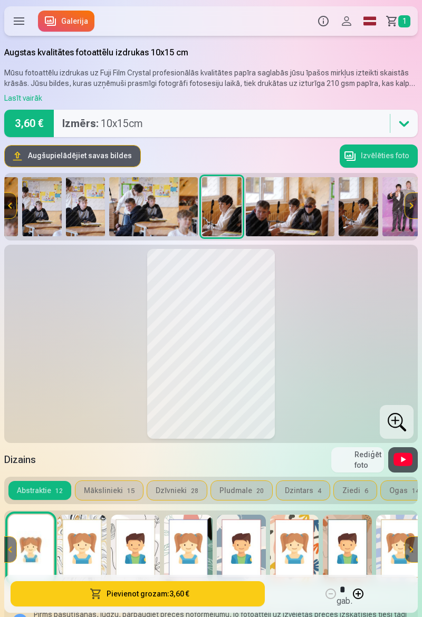
scroll to position [0, 270]
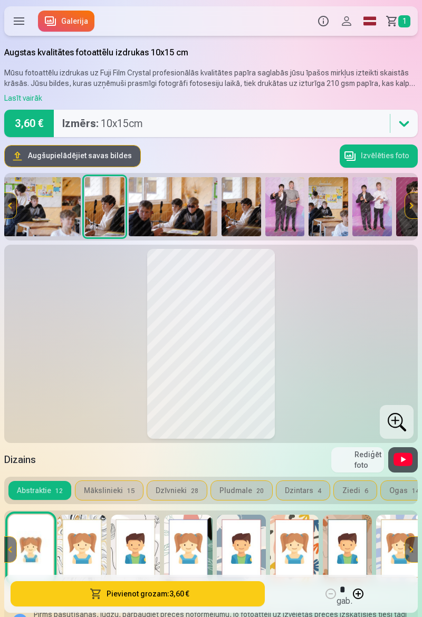
click at [293, 205] on img at bounding box center [285, 206] width 40 height 59
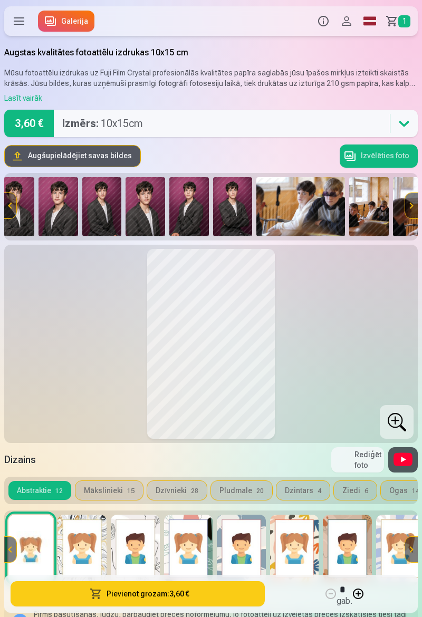
scroll to position [0, 844]
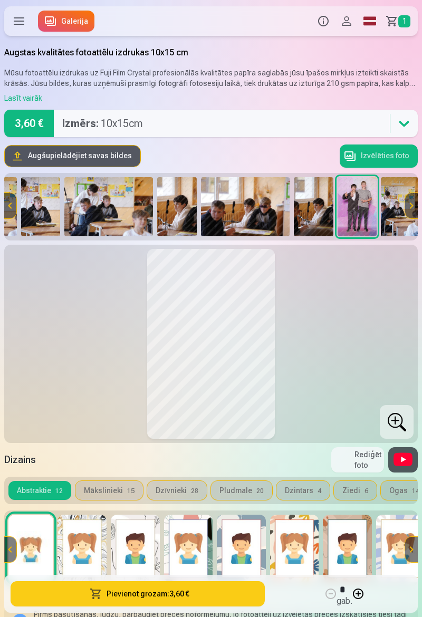
click at [179, 216] on img at bounding box center [177, 206] width 40 height 59
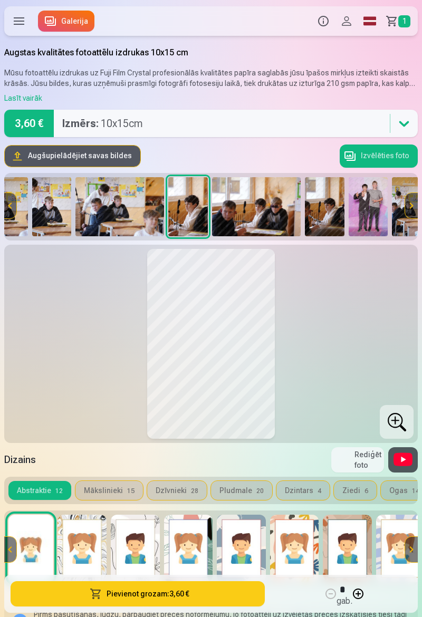
scroll to position [0, 270]
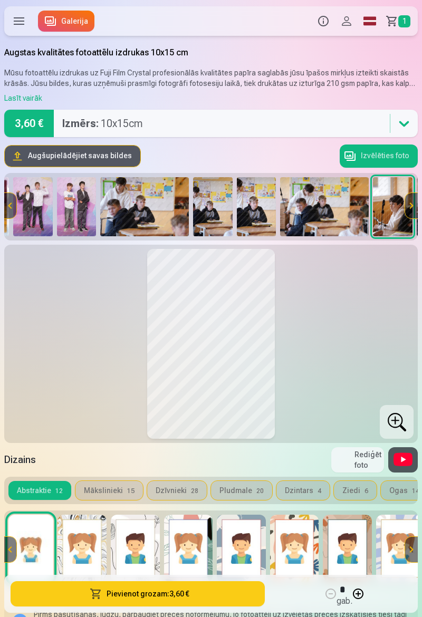
click at [152, 208] on img at bounding box center [144, 206] width 89 height 59
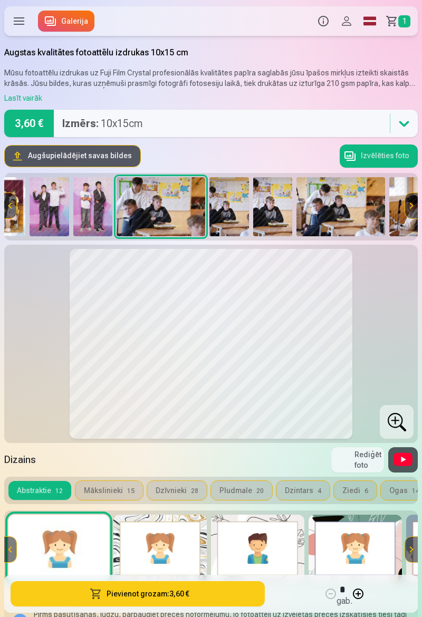
scroll to position [0, 22]
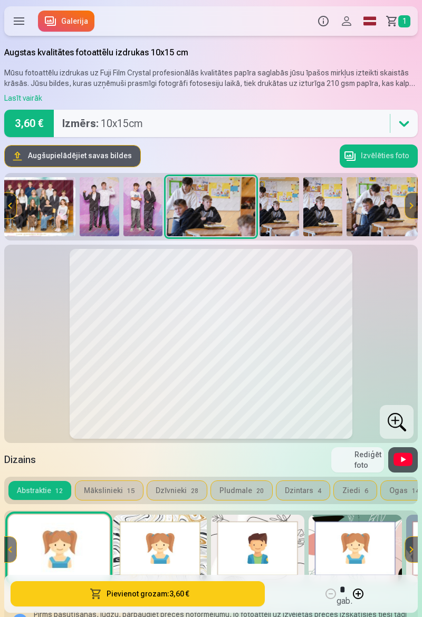
click at [226, 591] on button "Pievienot grozam : 3,60 €" at bounding box center [138, 593] width 254 height 25
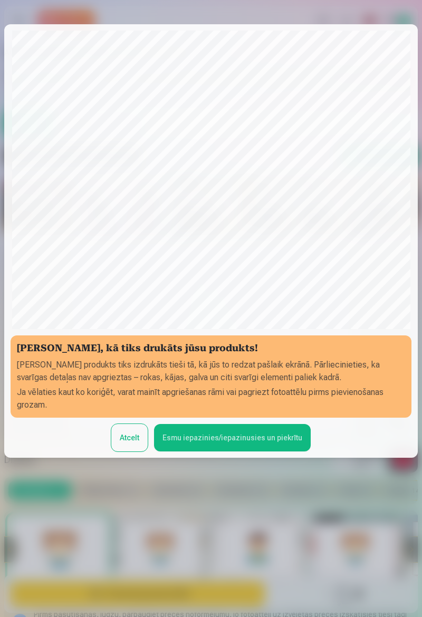
scroll to position [0, 0]
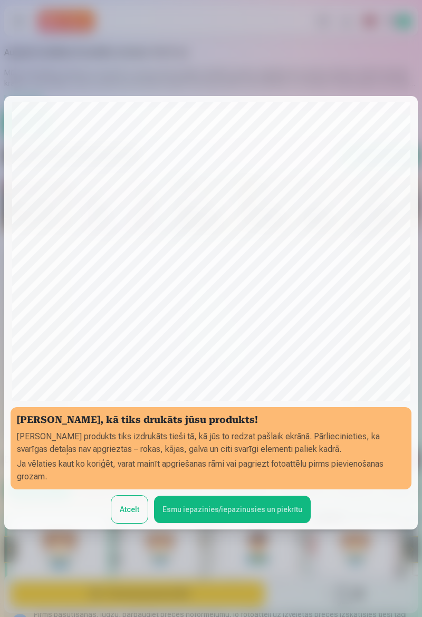
click at [261, 523] on button "Esmu iepazinies/iepazinusies un piekrītu" at bounding box center [232, 508] width 157 height 27
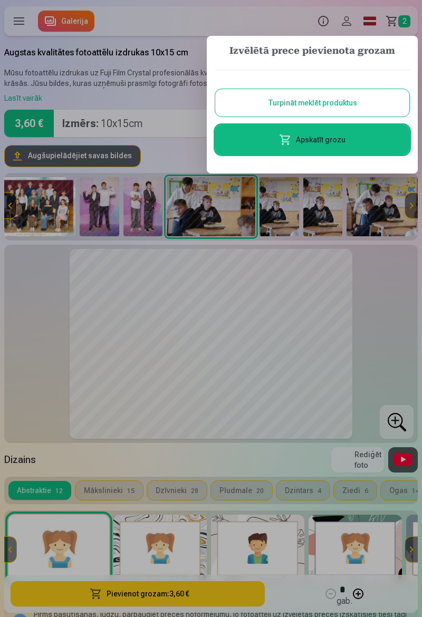
click at [391, 92] on button "Turpināt meklēt produktus" at bounding box center [312, 102] width 194 height 27
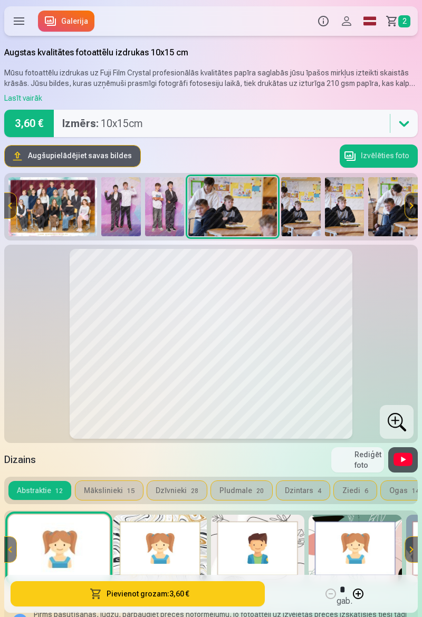
click at [70, 205] on img at bounding box center [52, 206] width 89 height 59
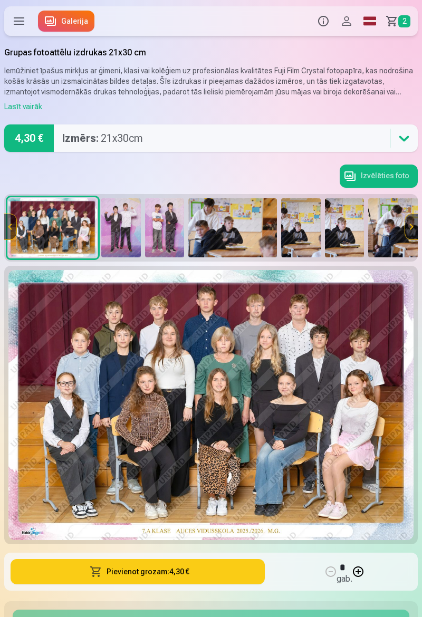
click at [130, 223] on img at bounding box center [121, 227] width 40 height 59
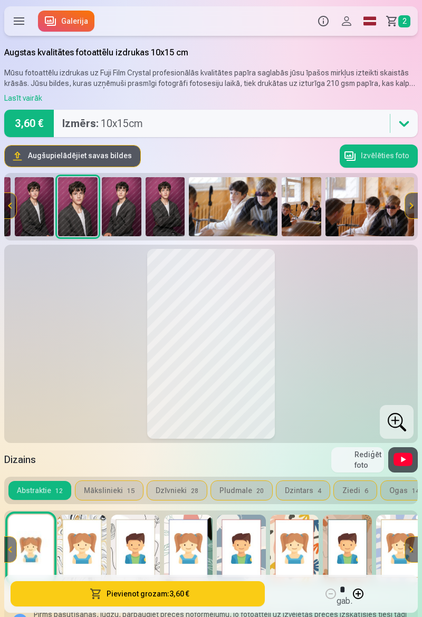
scroll to position [0, 844]
click at [235, 209] on img at bounding box center [232, 206] width 89 height 59
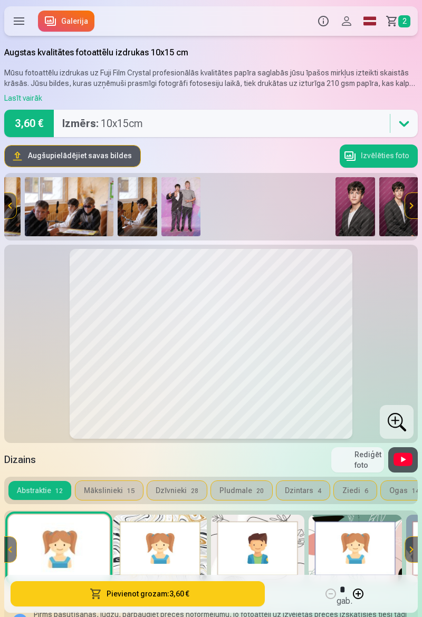
scroll to position [0, 465]
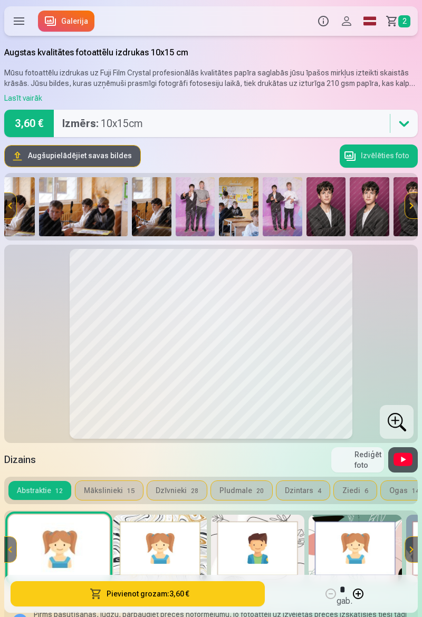
click at [276, 210] on img at bounding box center [282, 206] width 40 height 59
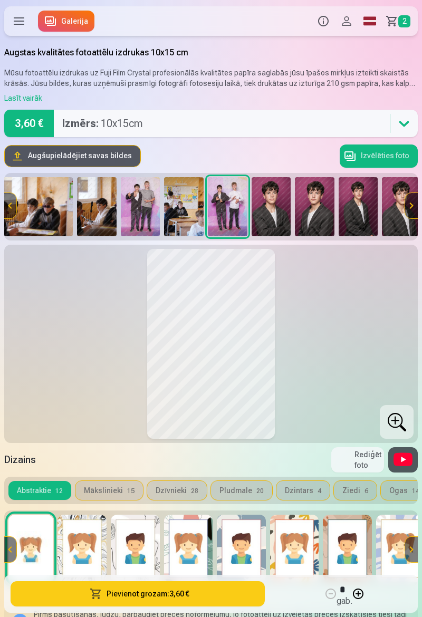
scroll to position [0, 537]
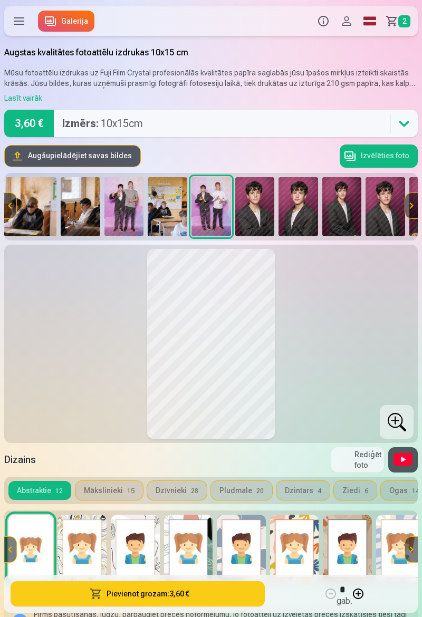
click at [172, 204] on img at bounding box center [168, 206] width 40 height 59
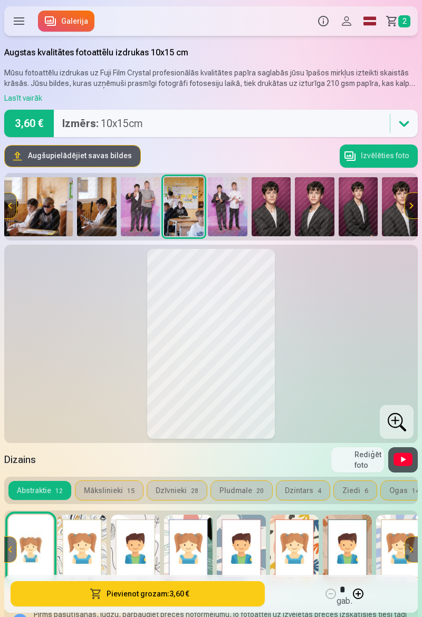
scroll to position [0, 493]
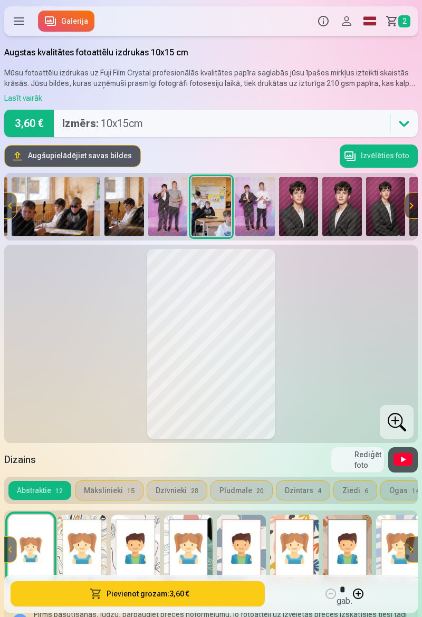
click at [170, 206] on img at bounding box center [168, 206] width 40 height 59
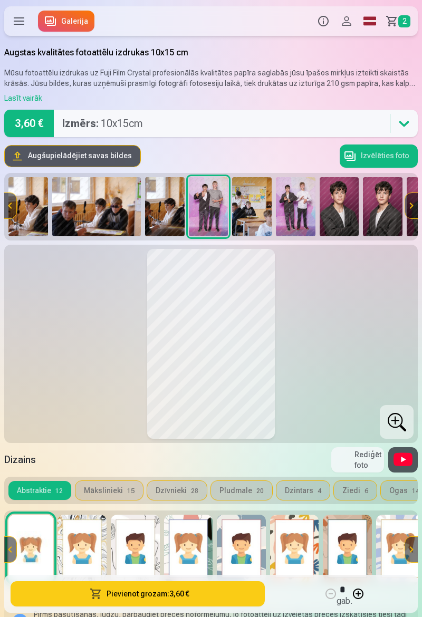
scroll to position [0, 450]
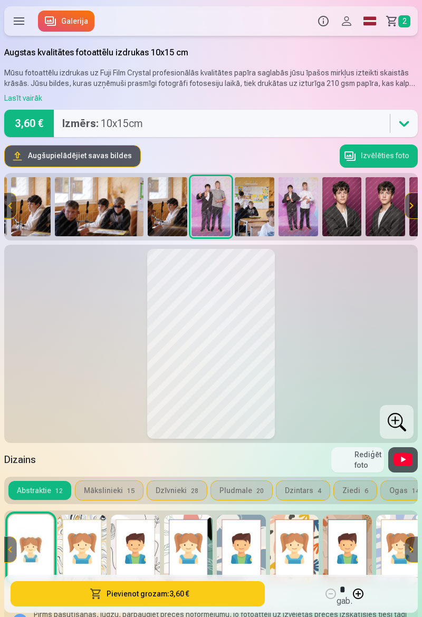
click at [173, 202] on img at bounding box center [168, 206] width 40 height 59
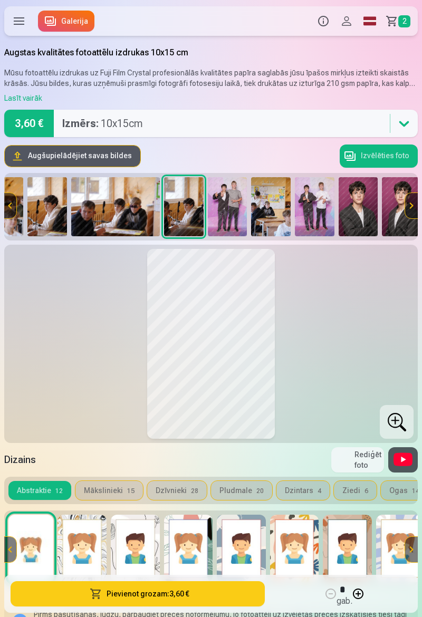
scroll to position [0, 406]
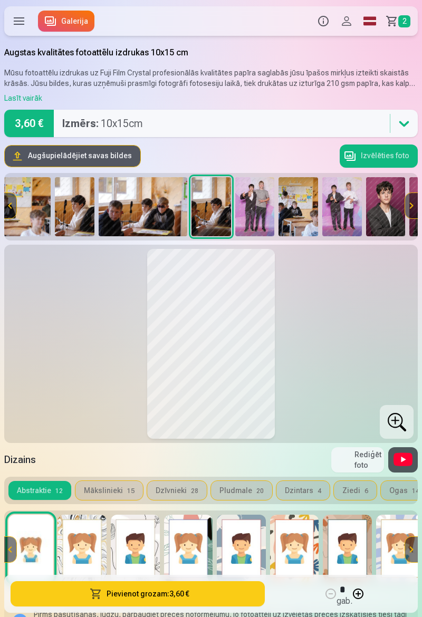
click at [160, 195] on img at bounding box center [143, 206] width 89 height 59
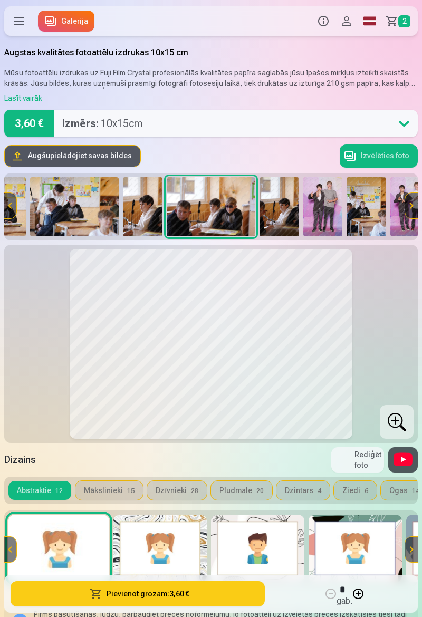
scroll to position [0, 338]
click at [147, 202] on img at bounding box center [143, 206] width 40 height 59
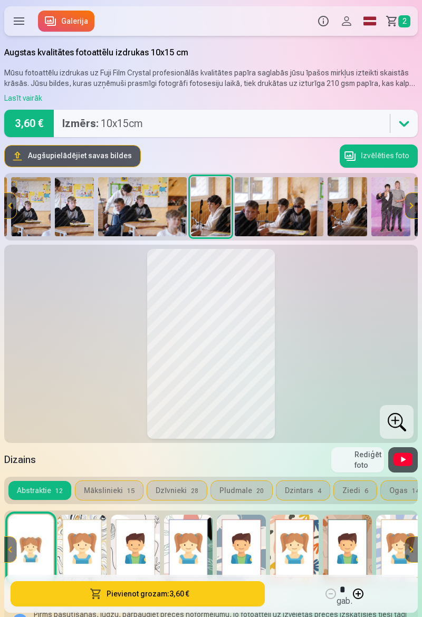
scroll to position [0, 270]
click at [147, 208] on img at bounding box center [142, 206] width 89 height 59
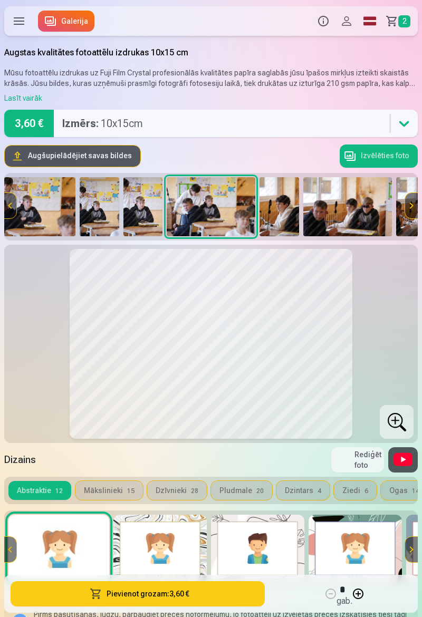
click at [143, 206] on img at bounding box center [143, 206] width 40 height 59
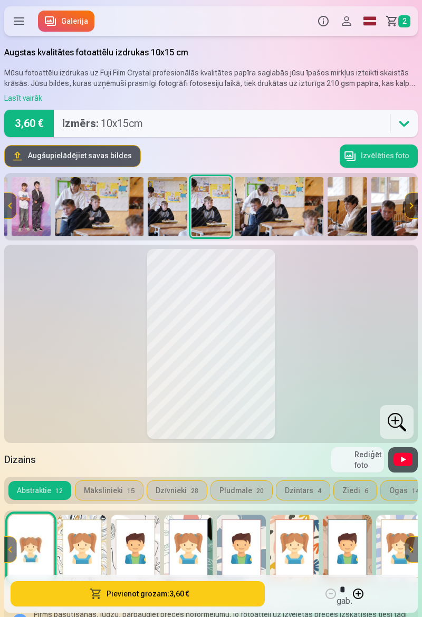
scroll to position [0, 133]
click at [168, 203] on img at bounding box center [168, 206] width 40 height 59
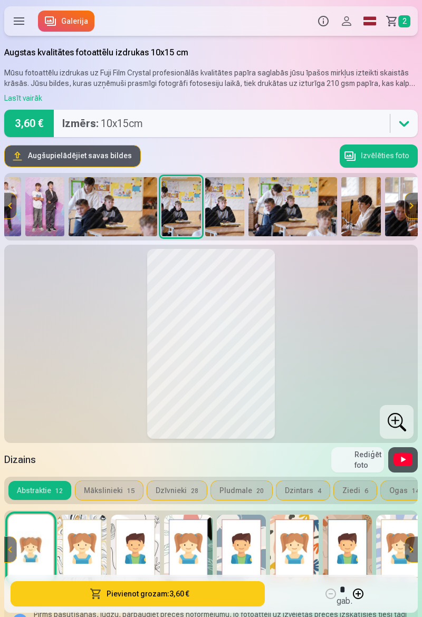
scroll to position [0, 90]
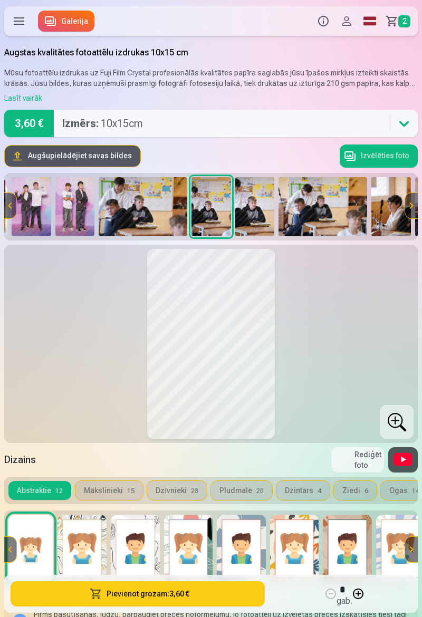
click at [149, 199] on img at bounding box center [143, 206] width 89 height 59
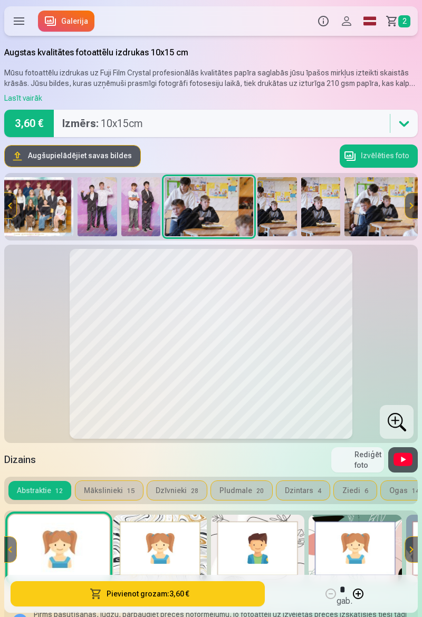
scroll to position [0, 22]
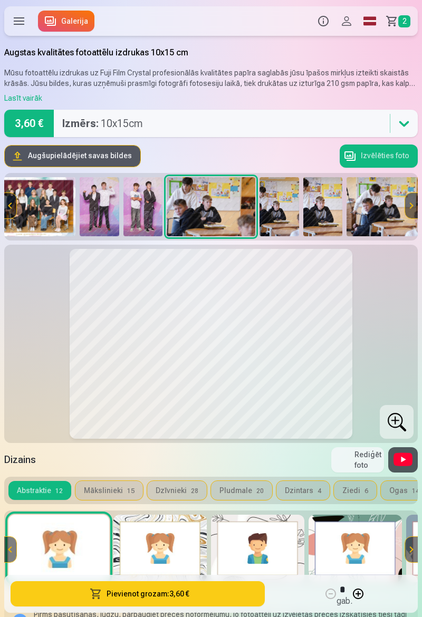
click at [138, 206] on img at bounding box center [143, 206] width 40 height 59
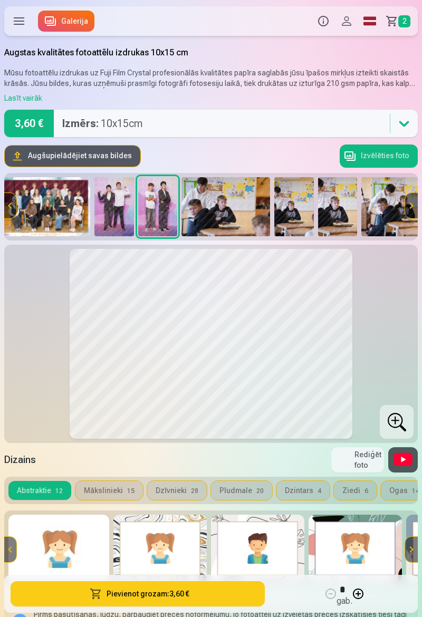
scroll to position [0, 0]
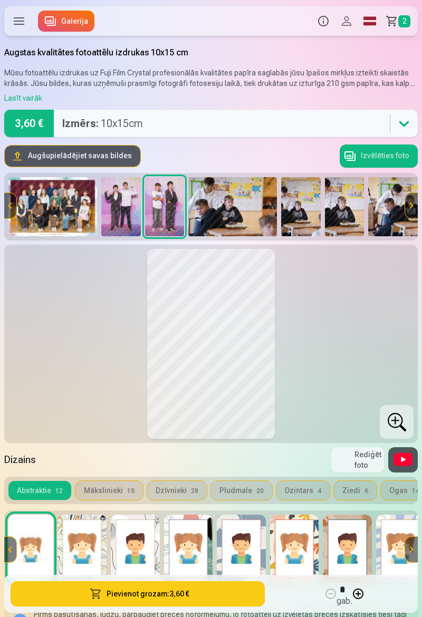
click at [132, 199] on img at bounding box center [121, 206] width 40 height 59
click at [67, 207] on img at bounding box center [52, 206] width 89 height 59
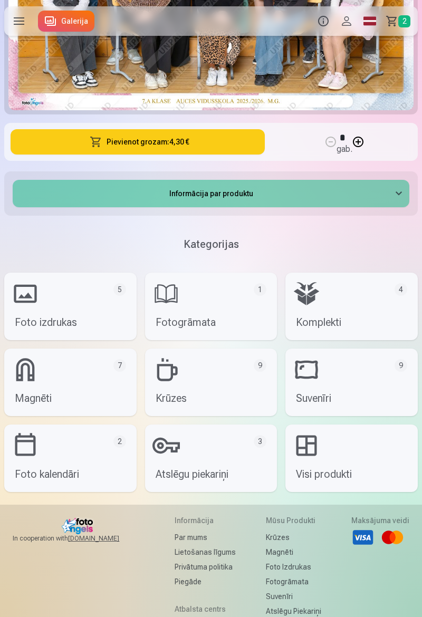
scroll to position [432, 0]
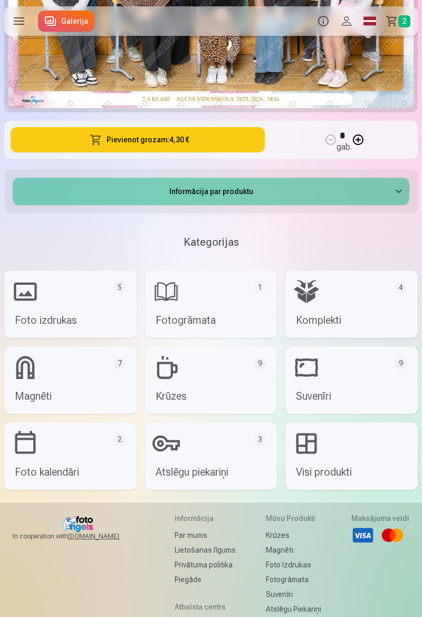
click at [350, 375] on link "Suvenīri 9" at bounding box center [351, 379] width 132 height 67
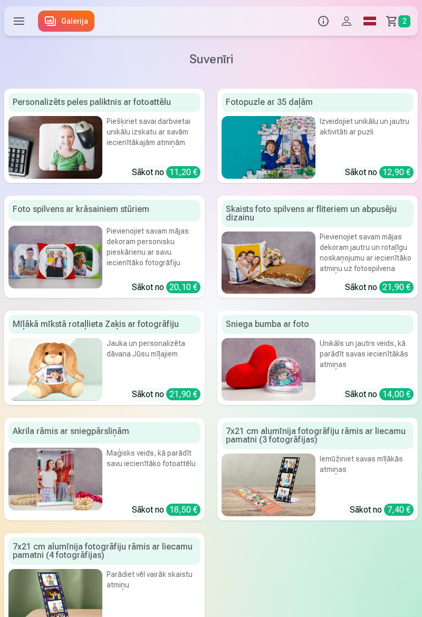
click at [76, 476] on img at bounding box center [55, 478] width 94 height 63
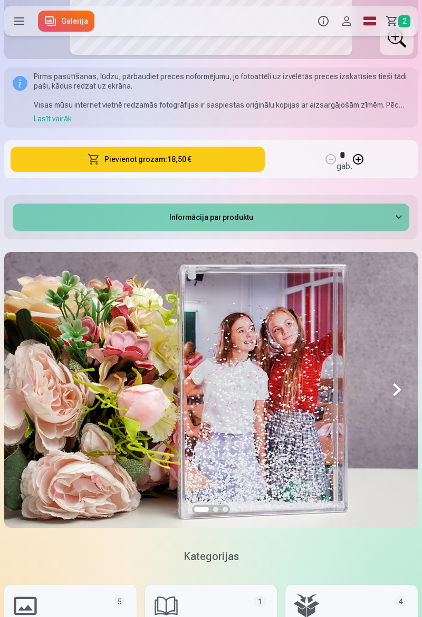
scroll to position [366, 0]
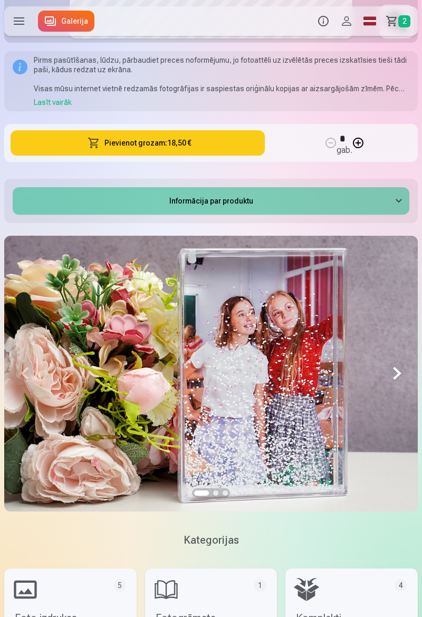
click at [407, 370] on button at bounding box center [396, 374] width 41 height 276
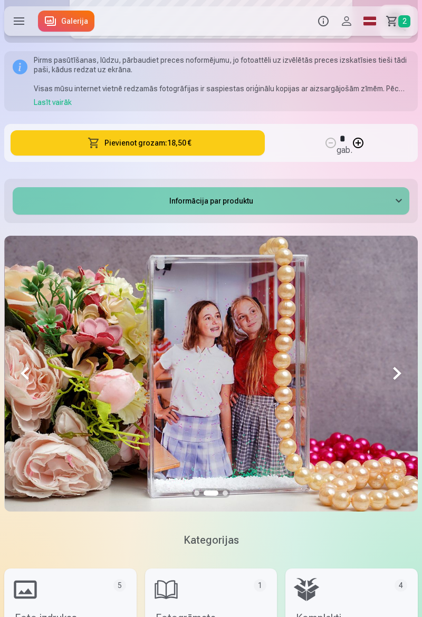
scroll to position [0, 413]
click at [398, 366] on button at bounding box center [396, 374] width 41 height 276
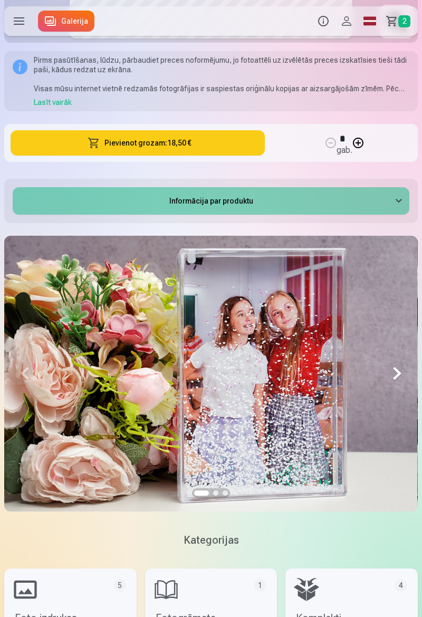
scroll to position [0, 0]
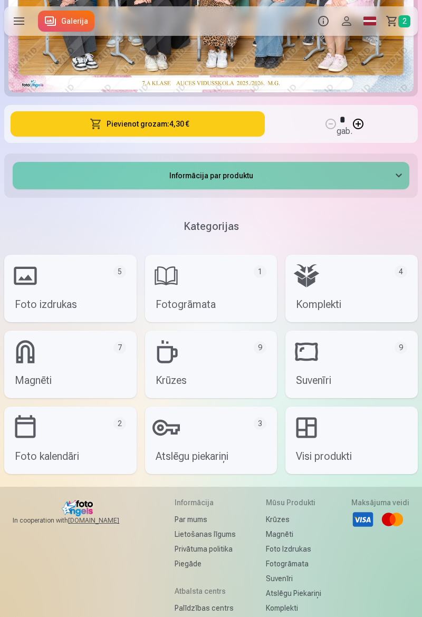
scroll to position [491, 0]
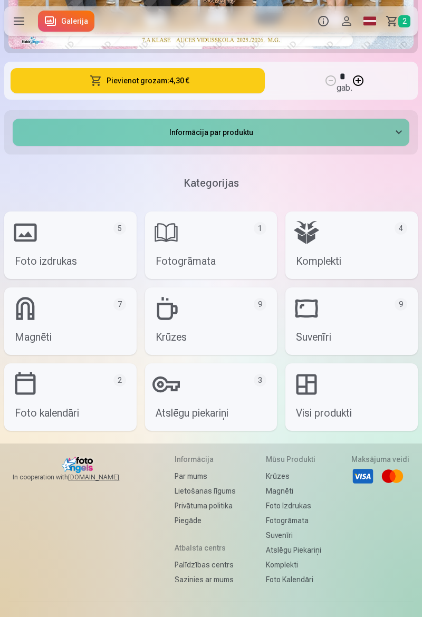
click at [92, 323] on link "Magnēti 7" at bounding box center [70, 320] width 132 height 67
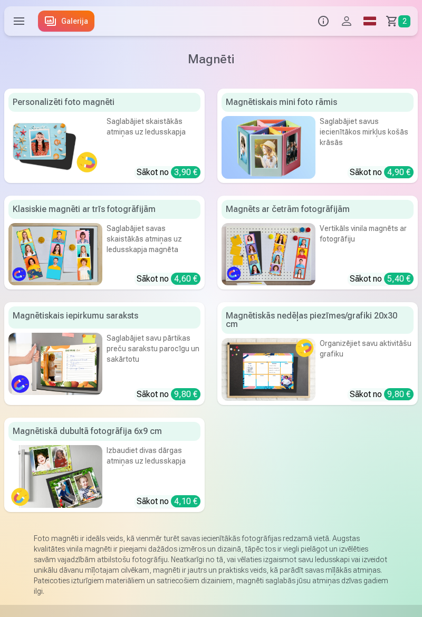
click at [119, 149] on div "Saglabājiet skaistākās atmiņas uz ledusskapja" at bounding box center [153, 132] width 94 height 33
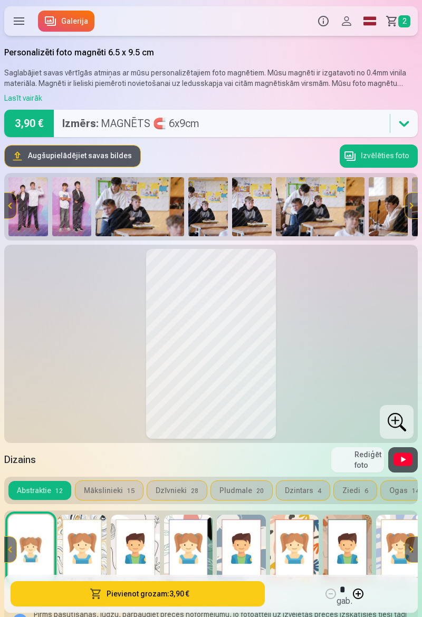
click at [148, 216] on img at bounding box center [139, 206] width 89 height 59
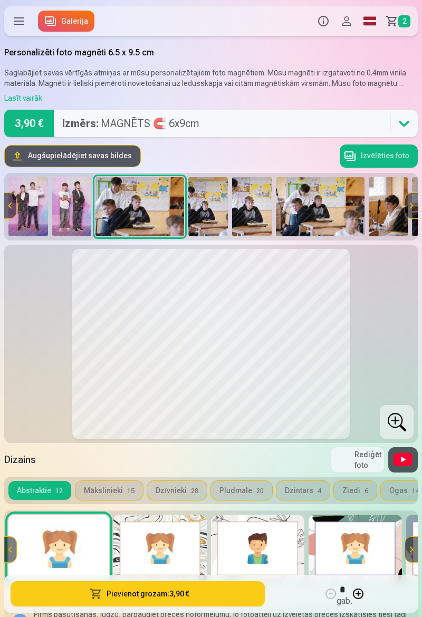
click at [385, 209] on img at bounding box center [388, 206] width 40 height 59
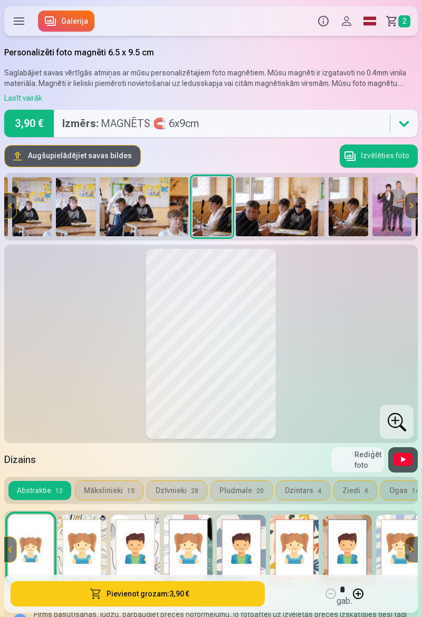
scroll to position [0, 177]
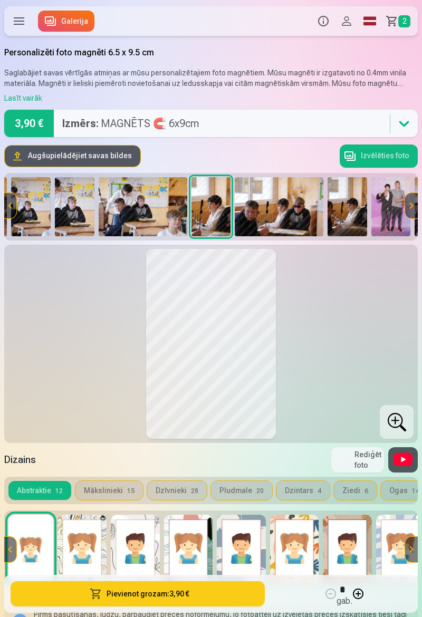
click at [120, 492] on button "Mākslinieki 15" at bounding box center [108, 490] width 67 height 19
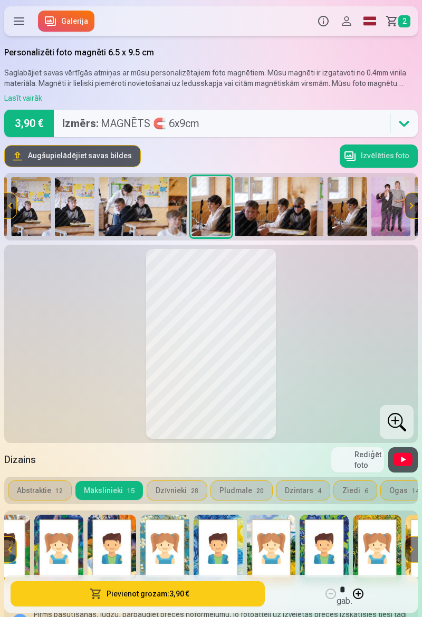
scroll to position [0, 386]
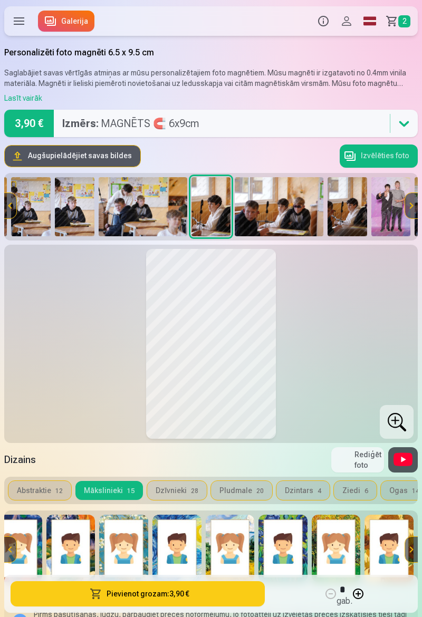
click at [246, 483] on button "Pludmale 20" at bounding box center [241, 490] width 61 height 19
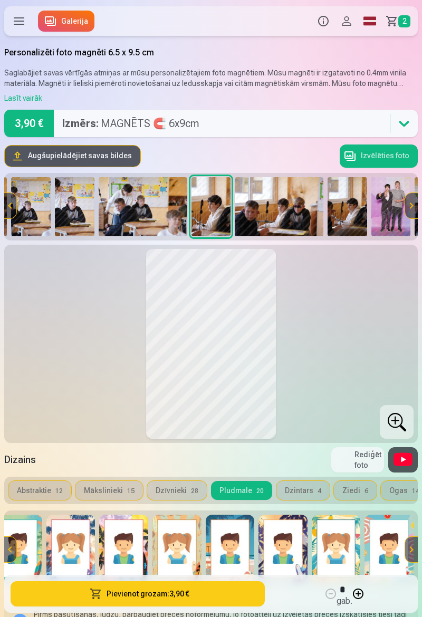
click at [295, 486] on button "Dzintars 4" at bounding box center [302, 490] width 53 height 19
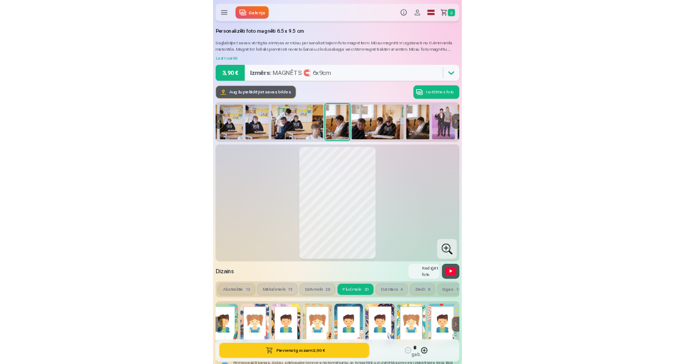
scroll to position [0, 0]
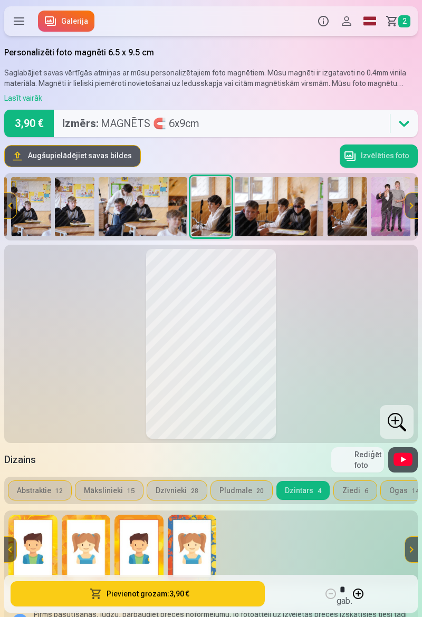
click at [350, 492] on button "Ziedi 6" at bounding box center [355, 490] width 43 height 19
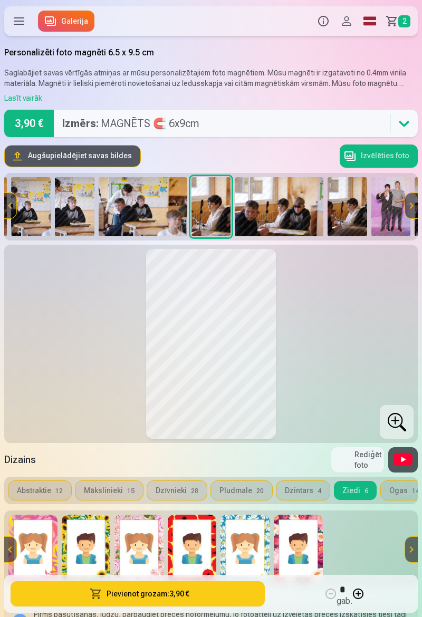
click at [55, 488] on span "12" at bounding box center [58, 490] width 7 height 7
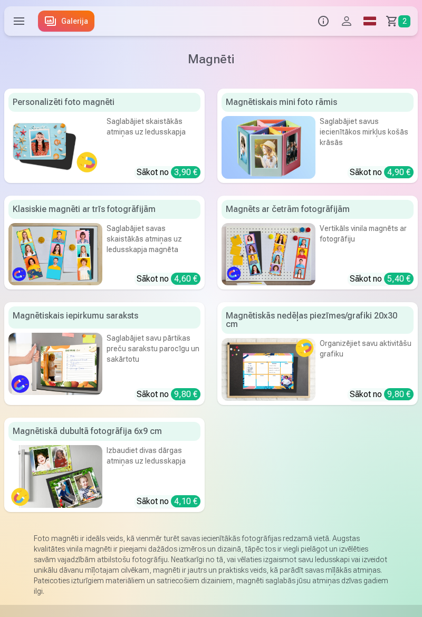
click at [129, 359] on div "Saglabājiet savu pārtikas preču sarakstu parocīgu un sakārtotu" at bounding box center [153, 354] width 94 height 42
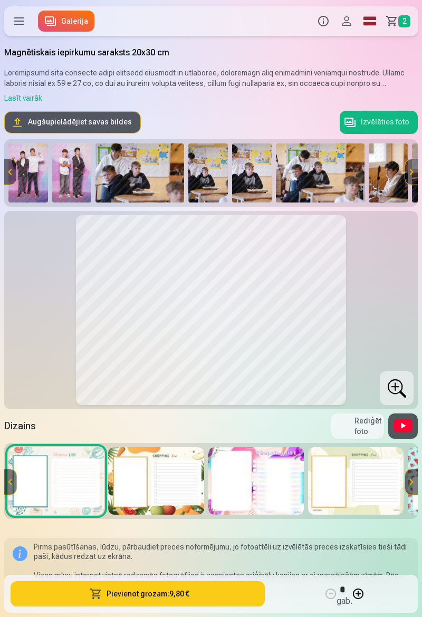
click at [404, 20] on span "2" at bounding box center [404, 21] width 12 height 12
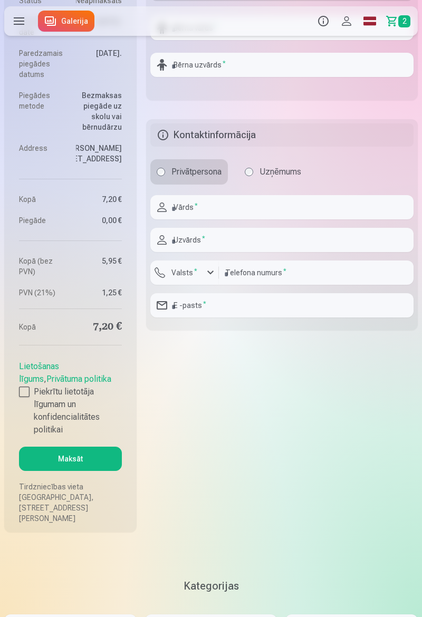
scroll to position [632, 0]
click at [26, 391] on div at bounding box center [24, 391] width 11 height 11
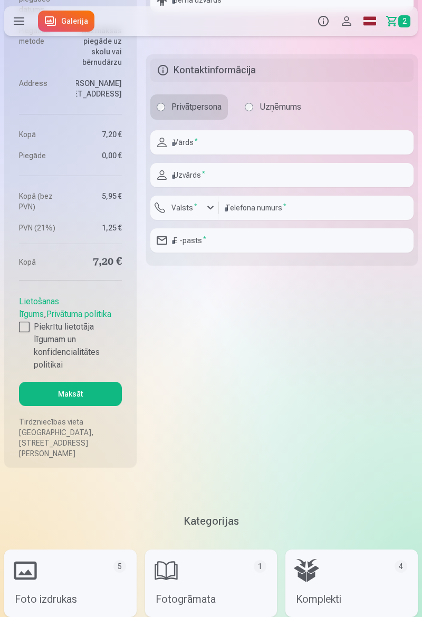
scroll to position [709, 0]
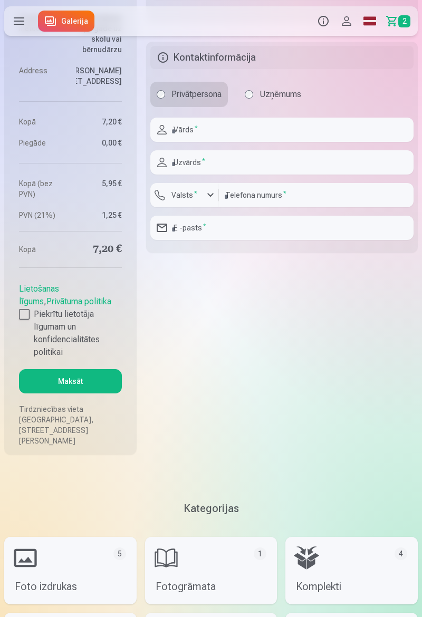
click at [103, 383] on button "Maksāt" at bounding box center [70, 381] width 103 height 24
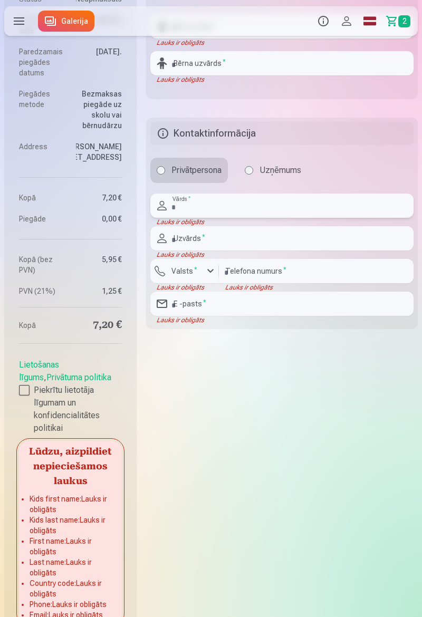
scroll to position [629, 0]
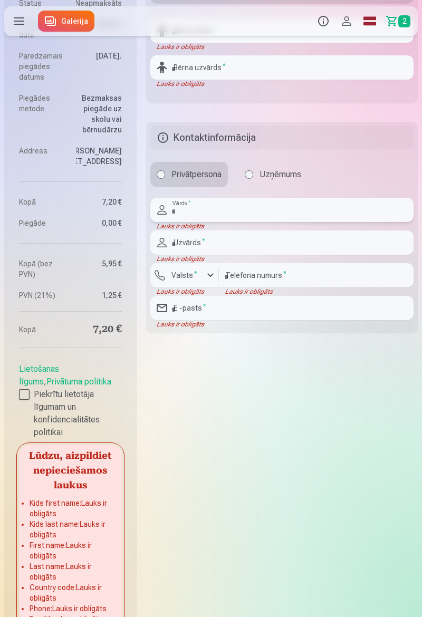
click at [326, 208] on input "text" at bounding box center [281, 210] width 263 height 24
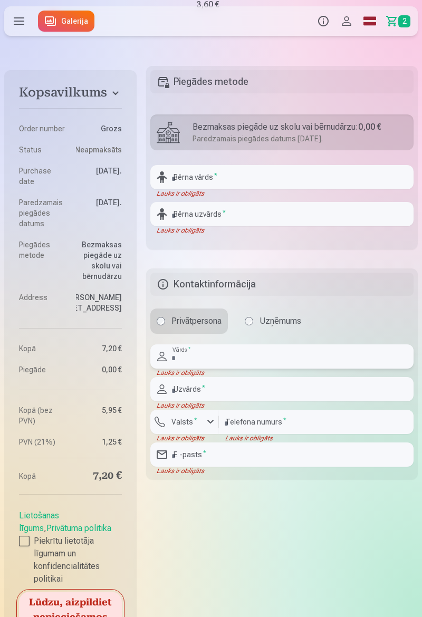
scroll to position [479, 0]
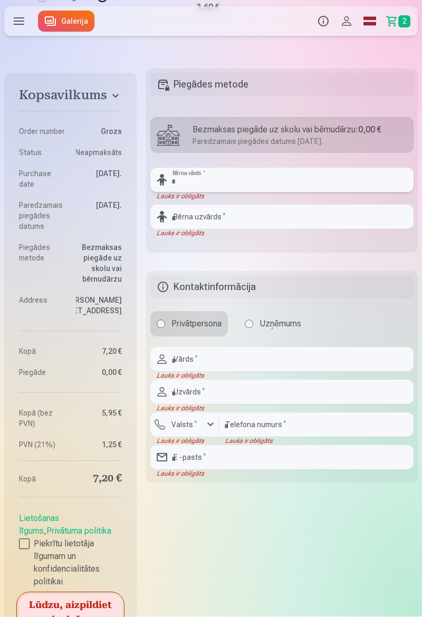
click at [335, 178] on input "text" at bounding box center [281, 180] width 263 height 24
type input "*******"
click at [294, 214] on input "text" at bounding box center [281, 217] width 263 height 24
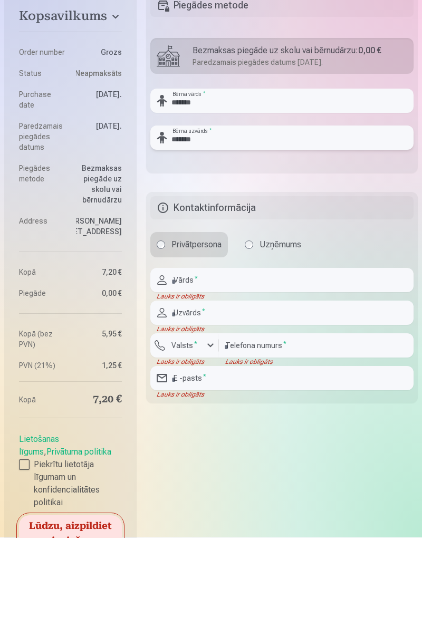
type input "*******"
click at [298, 357] on input "text" at bounding box center [281, 359] width 263 height 24
type input "*******"
click at [293, 390] on input "text" at bounding box center [281, 392] width 263 height 24
type input "*******"
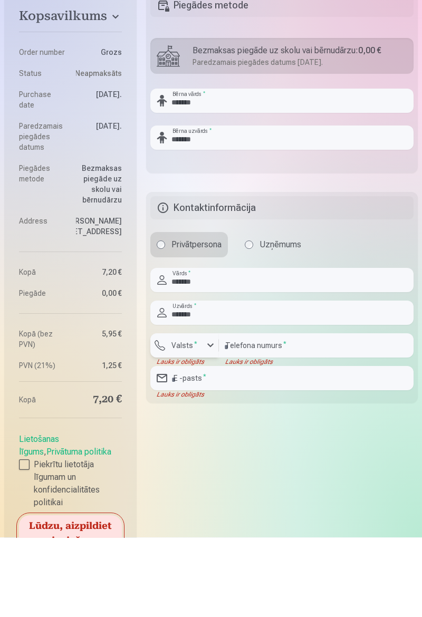
click at [194, 422] on sup "*" at bounding box center [195, 423] width 3 height 7
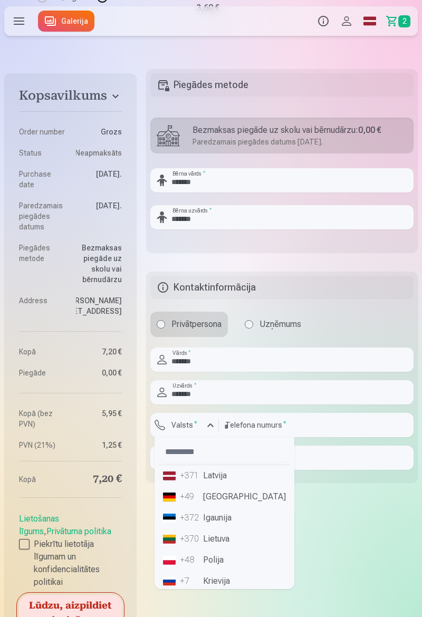
click at [221, 473] on li "+371 Latvija" at bounding box center [224, 475] width 131 height 21
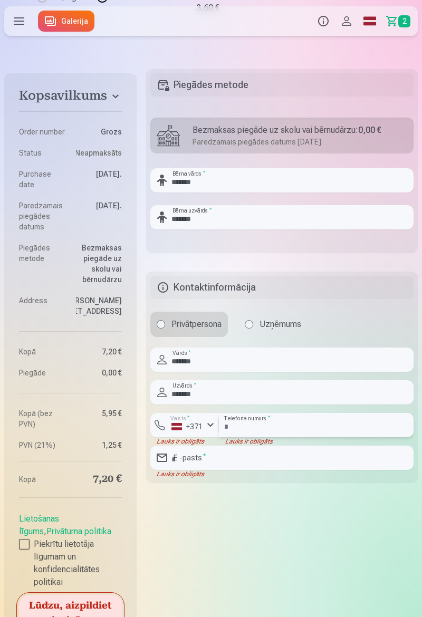
click at [276, 421] on input "number" at bounding box center [316, 425] width 194 height 24
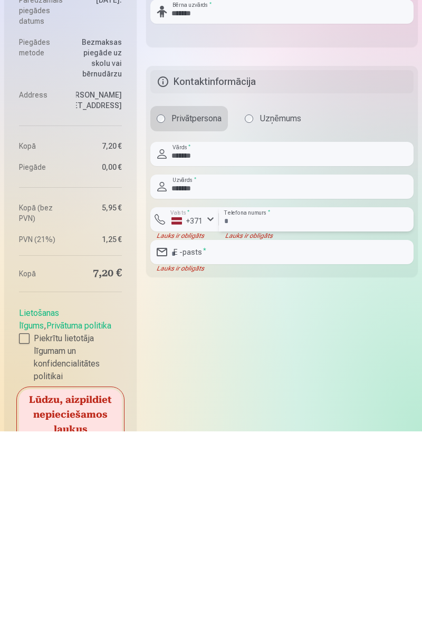
scroll to position [503, 0]
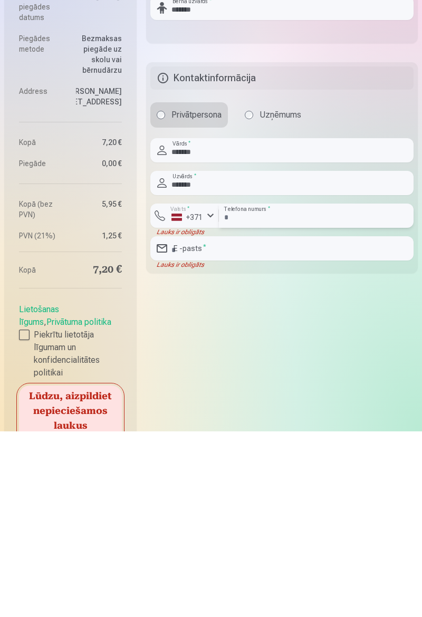
type input "********"
click at [287, 430] on input "email" at bounding box center [281, 434] width 263 height 24
type input "**********"
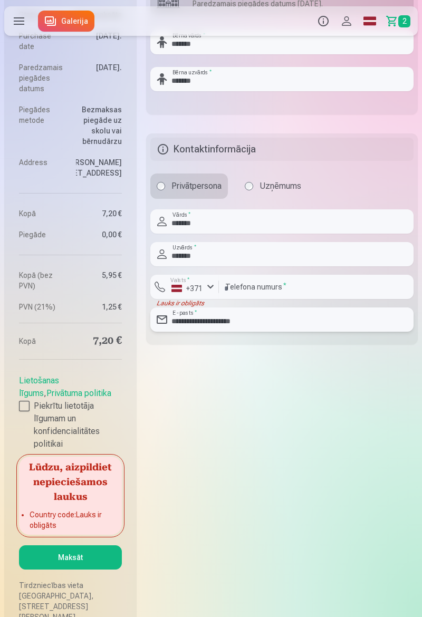
scroll to position [618, 0]
click at [97, 567] on button "Maksāt" at bounding box center [70, 556] width 103 height 24
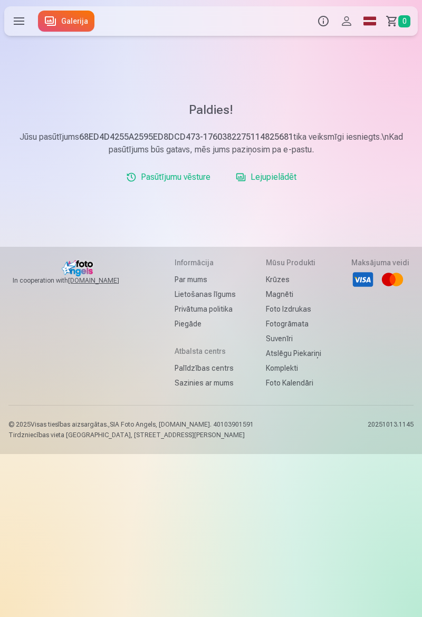
click at [20, 19] on label at bounding box center [19, 21] width 30 height 30
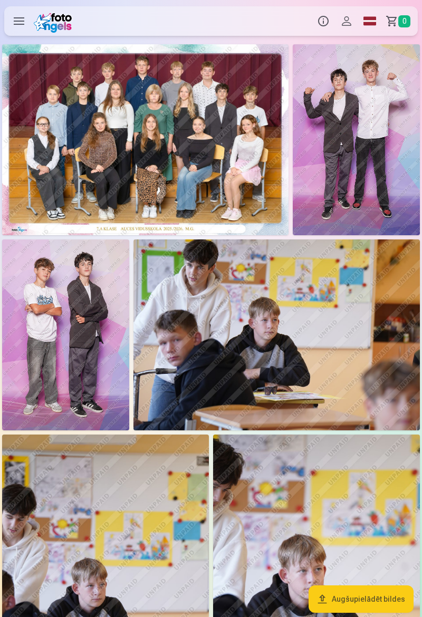
click at [26, 15] on label at bounding box center [19, 21] width 30 height 30
click at [352, 24] on button "Profils" at bounding box center [346, 21] width 23 height 30
click at [9, 30] on label at bounding box center [19, 21] width 30 height 30
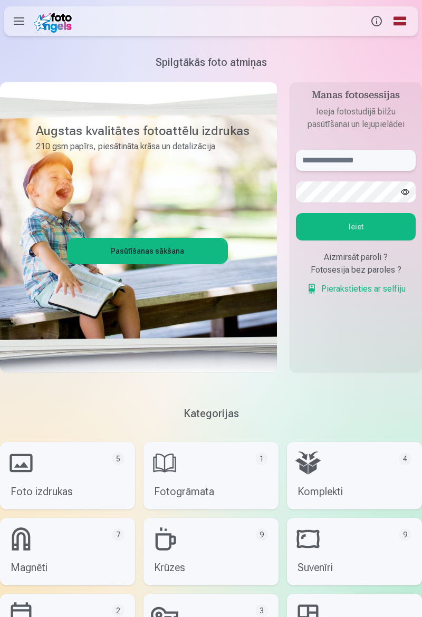
click at [384, 160] on input "text" at bounding box center [356, 160] width 120 height 21
type input "**********"
click at [378, 232] on button "Ieiet" at bounding box center [356, 226] width 120 height 27
